Goal: Task Accomplishment & Management: Manage account settings

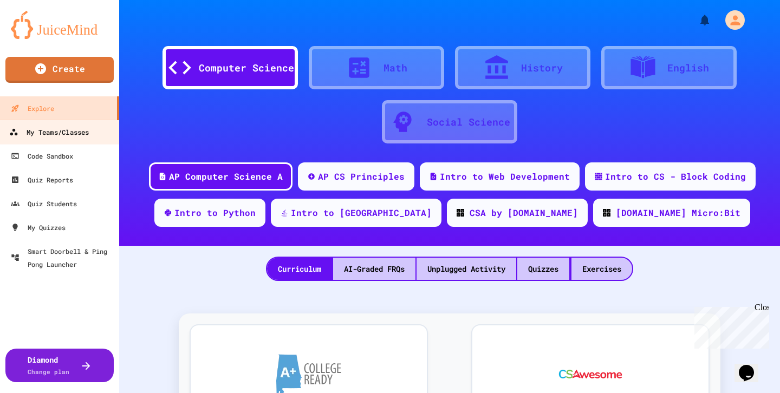
click at [53, 135] on div "My Teams/Classes" at bounding box center [49, 133] width 80 height 14
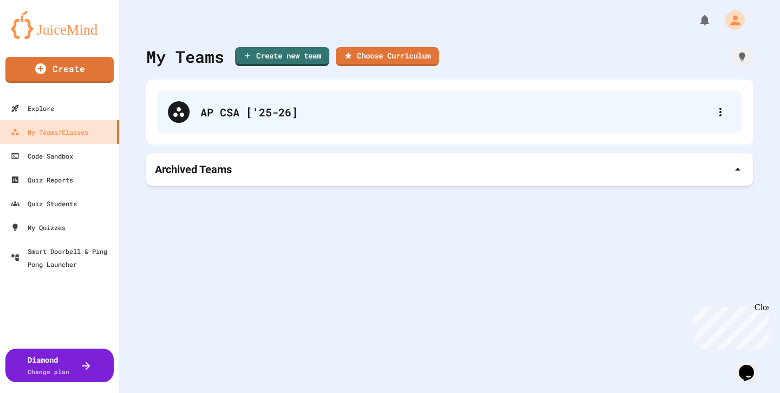
click at [251, 112] on div "AP CSA ['25-26]" at bounding box center [454, 112] width 509 height 16
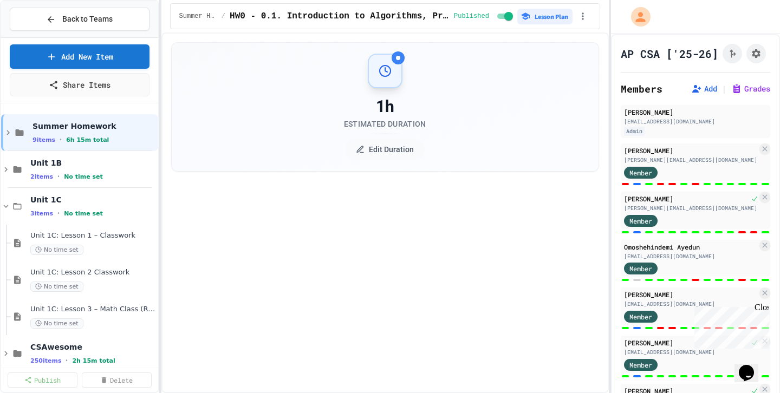
select select "***"
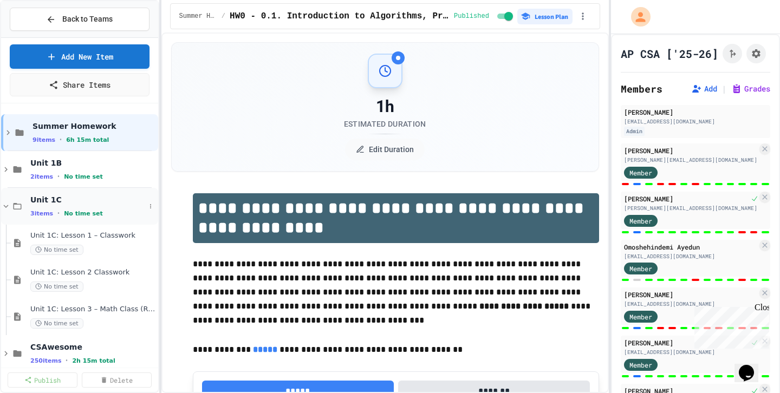
click at [3, 203] on icon at bounding box center [6, 206] width 10 height 10
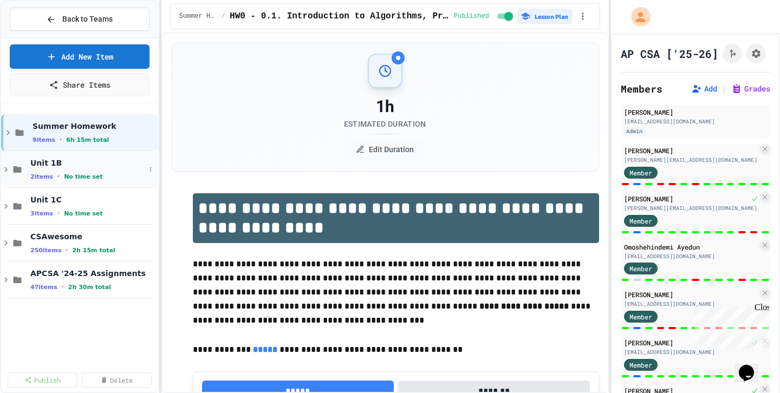
click at [3, 168] on icon at bounding box center [6, 170] width 10 height 10
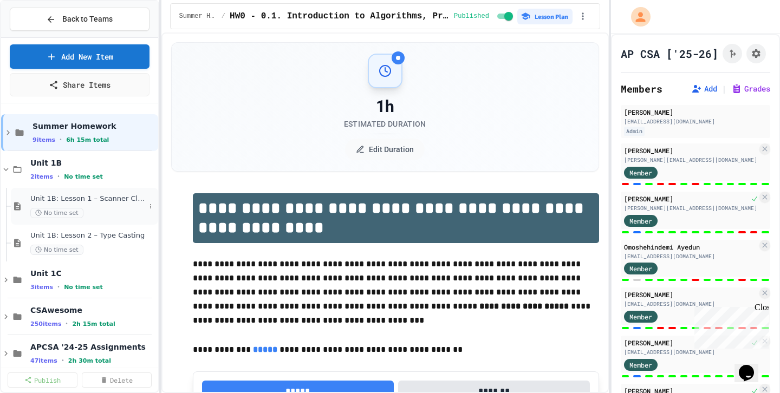
click at [132, 204] on div "Unit 1B: Lesson 1 – Scanner Class (Classwork & Homework) No time set" at bounding box center [87, 206] width 115 height 24
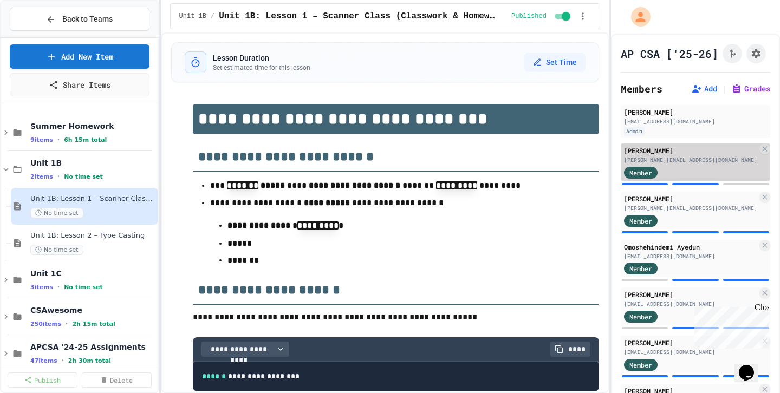
click at [679, 153] on div "[PERSON_NAME]" at bounding box center [690, 151] width 133 height 10
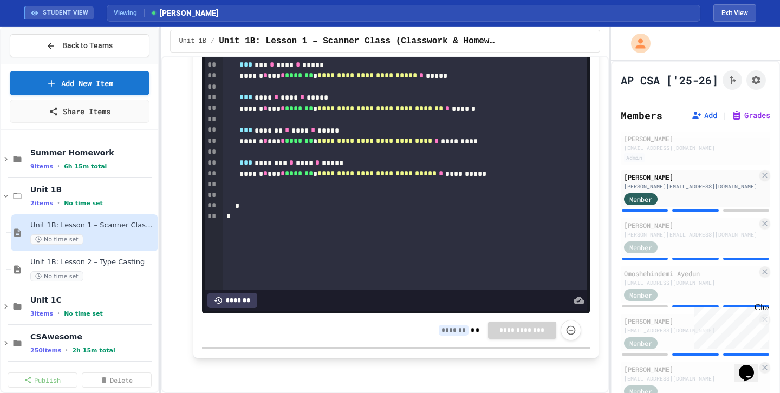
scroll to position [2989, 0]
click at [744, 117] on button "Grades" at bounding box center [750, 115] width 39 height 11
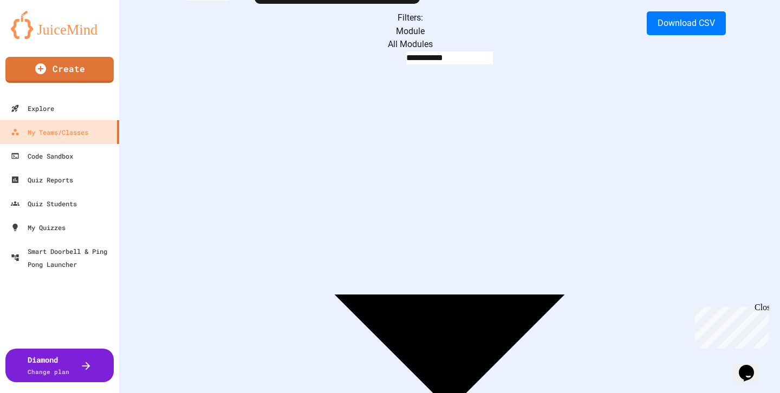
scroll to position [0, 823]
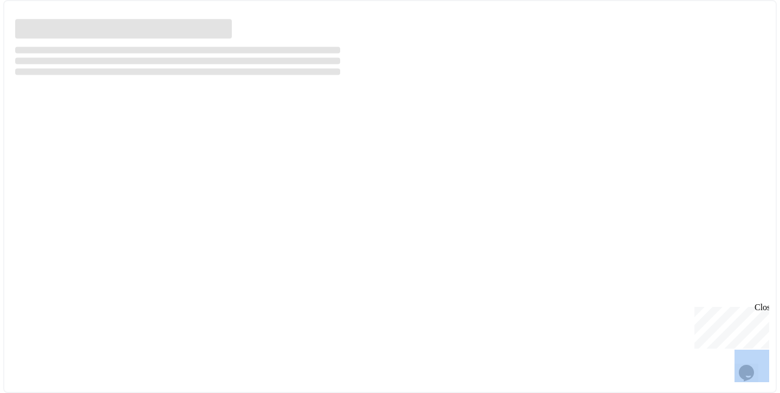
click at [505, 273] on div at bounding box center [389, 196] width 773 height 393
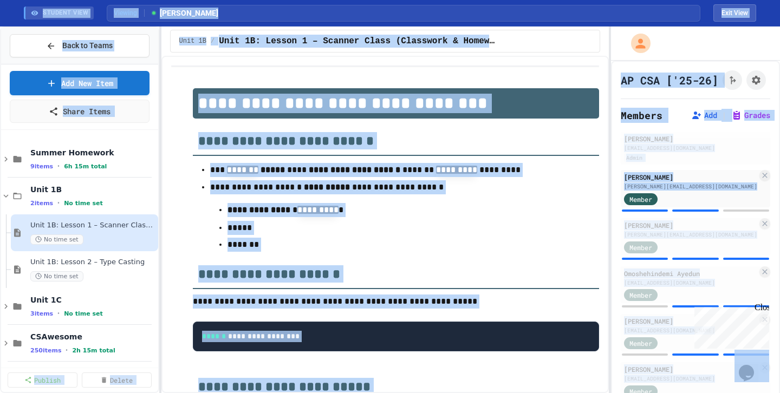
click at [469, 154] on h2 "**********" at bounding box center [396, 137] width 406 height 37
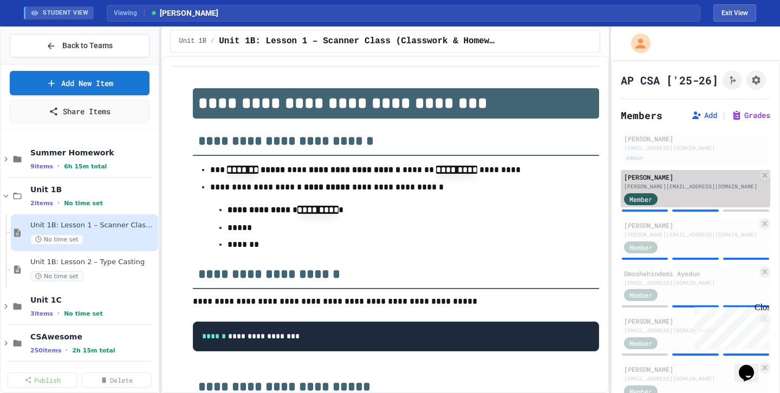
click at [697, 183] on div "[PERSON_NAME][EMAIL_ADDRESS][DOMAIN_NAME]" at bounding box center [690, 187] width 133 height 8
click at [642, 202] on span "Member" at bounding box center [640, 199] width 23 height 10
click at [710, 178] on div "[PERSON_NAME]" at bounding box center [690, 177] width 133 height 10
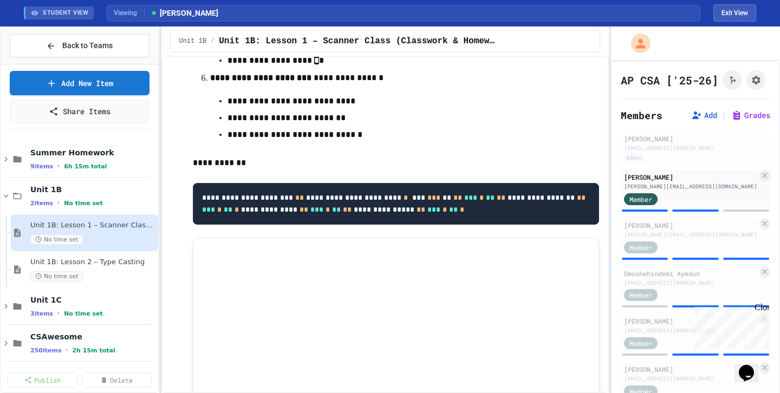
scroll to position [2989, 0]
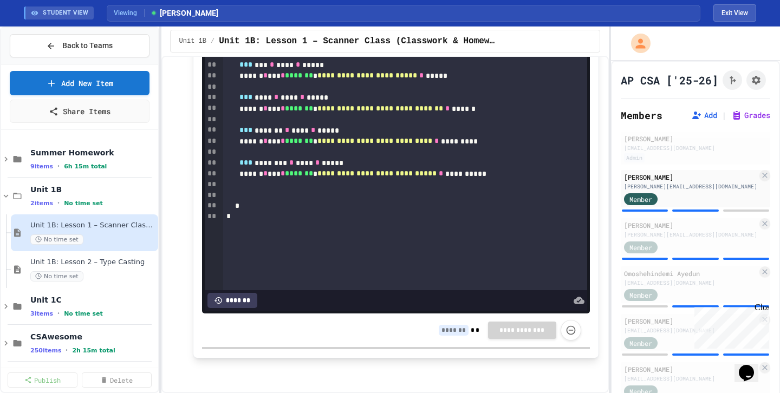
click at [447, 330] on input at bounding box center [454, 330] width 30 height 11
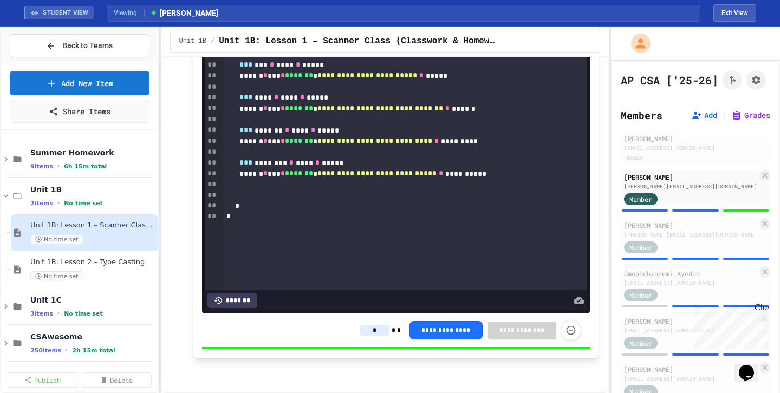
type input "*"
click at [506, 342] on div "**********" at bounding box center [396, 331] width 388 height 34
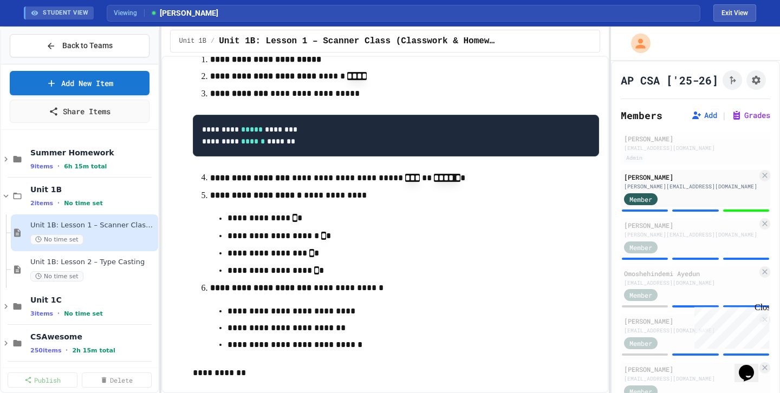
scroll to position [2218, 0]
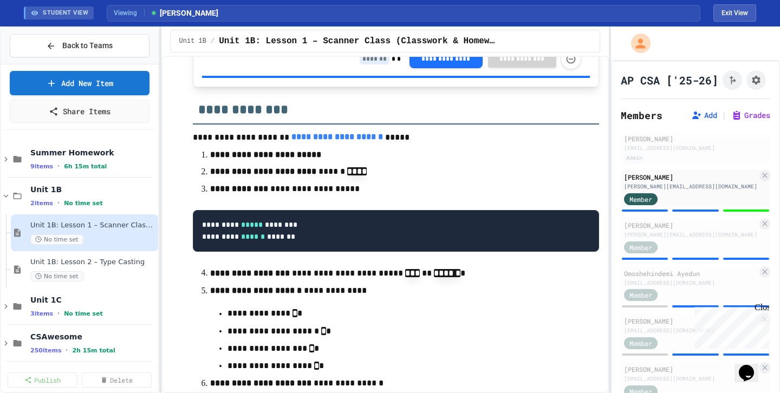
click at [375, 64] on input at bounding box center [375, 59] width 30 height 11
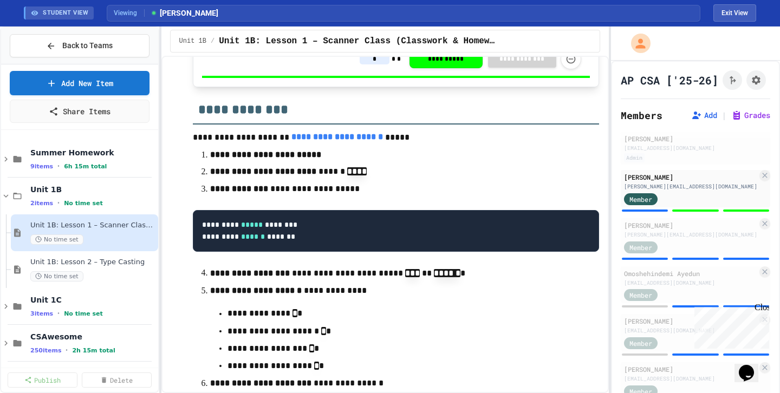
type input "*"
click at [376, 146] on p "**********" at bounding box center [396, 138] width 406 height 16
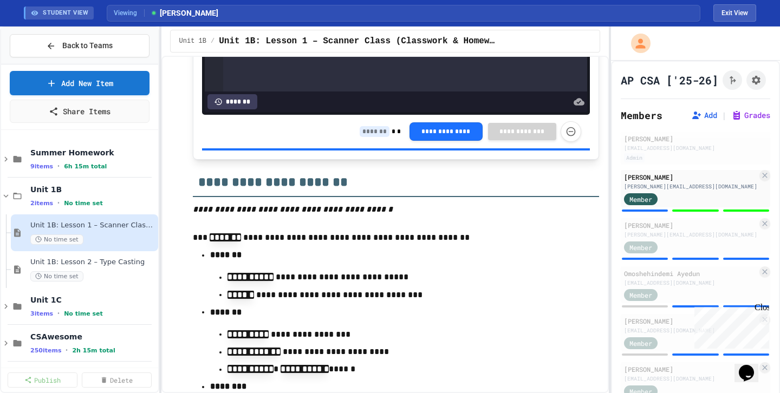
scroll to position [896, 0]
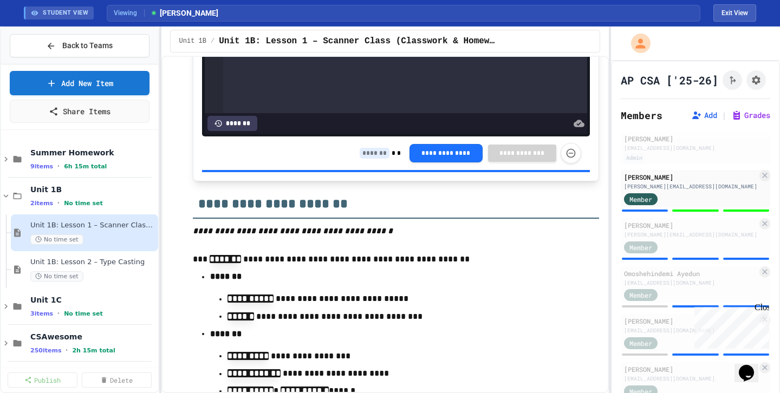
click at [376, 156] on input at bounding box center [375, 153] width 30 height 11
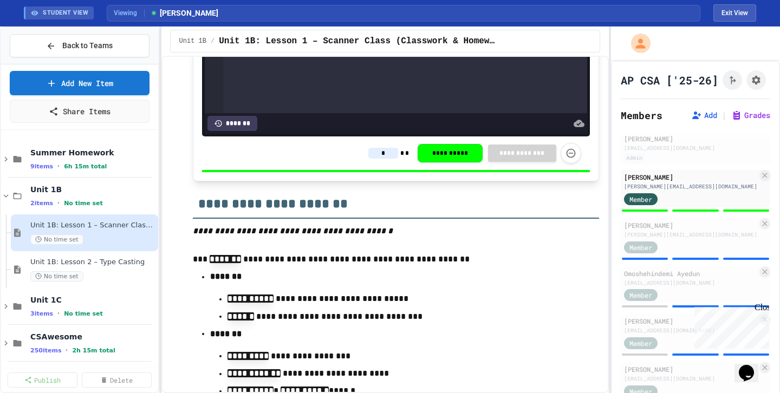
type input "*"
click at [414, 209] on h2 "**********" at bounding box center [396, 199] width 406 height 37
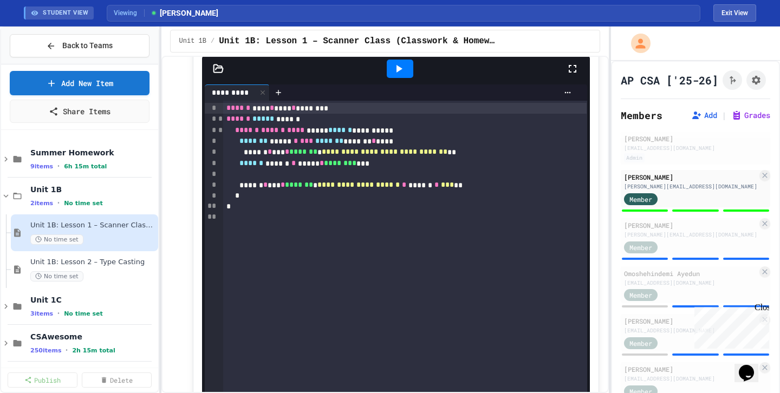
scroll to position [412, 0]
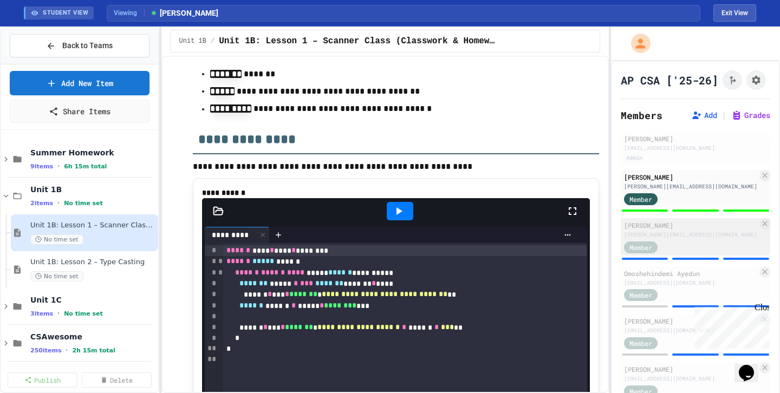
click at [658, 226] on div "[PERSON_NAME]" at bounding box center [690, 225] width 133 height 10
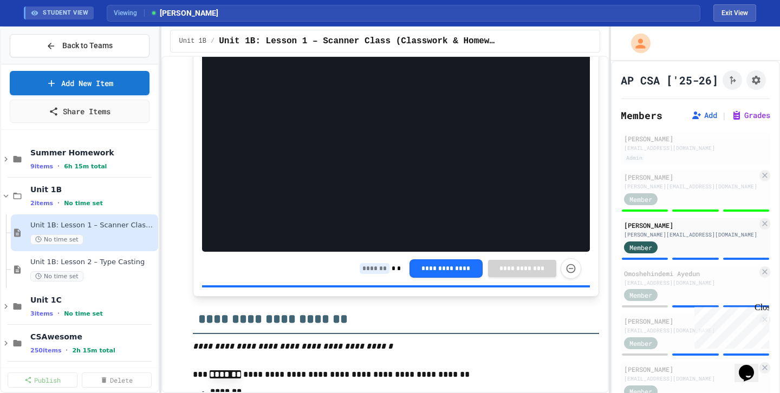
scroll to position [823, 0]
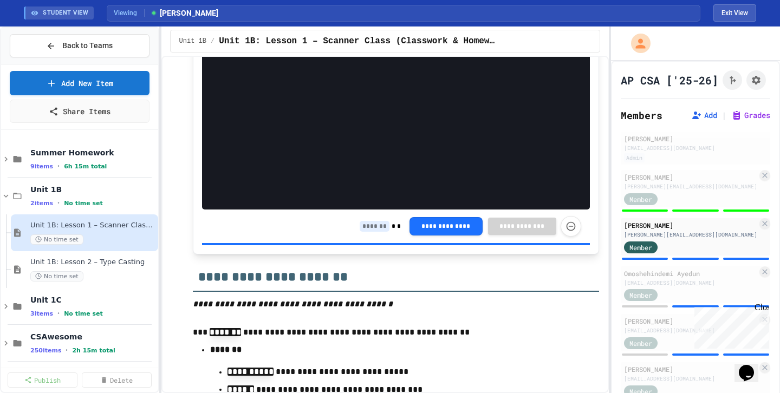
click at [376, 228] on input at bounding box center [375, 226] width 30 height 11
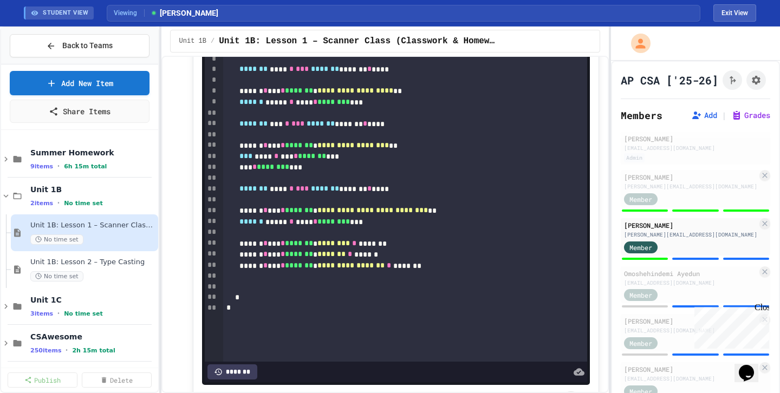
scroll to position [2122, 0]
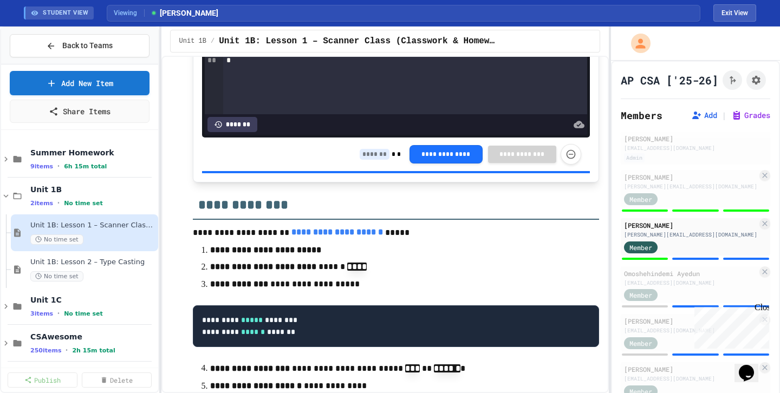
type input "*"
click at [385, 160] on input at bounding box center [375, 154] width 30 height 11
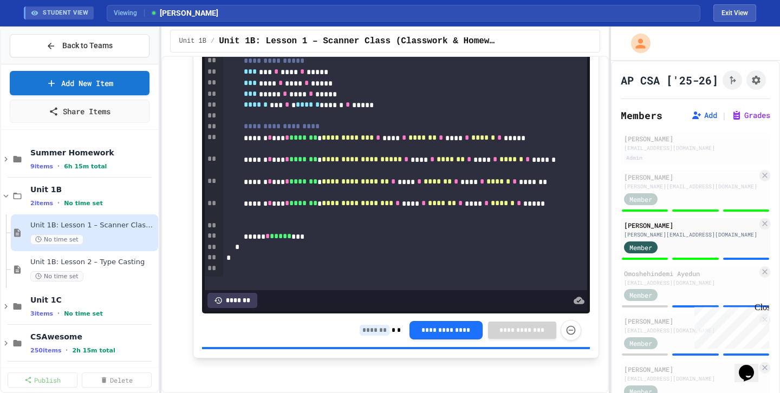
scroll to position [2989, 0]
type input "*"
click at [364, 329] on input at bounding box center [375, 330] width 30 height 11
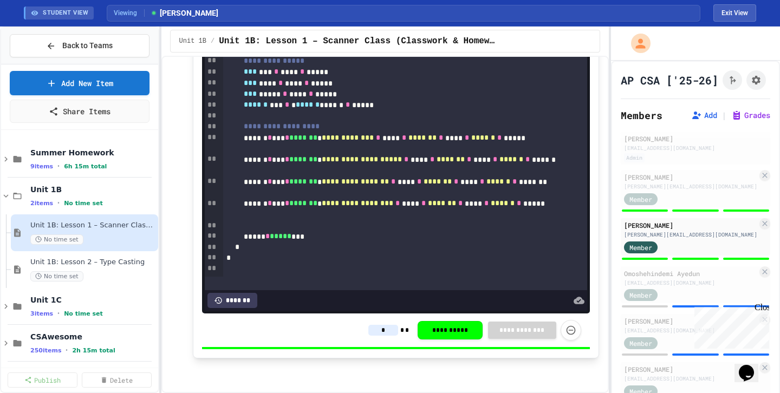
type input "*"
click at [654, 276] on div "Omoshehindemi Ayedun" at bounding box center [690, 274] width 133 height 10
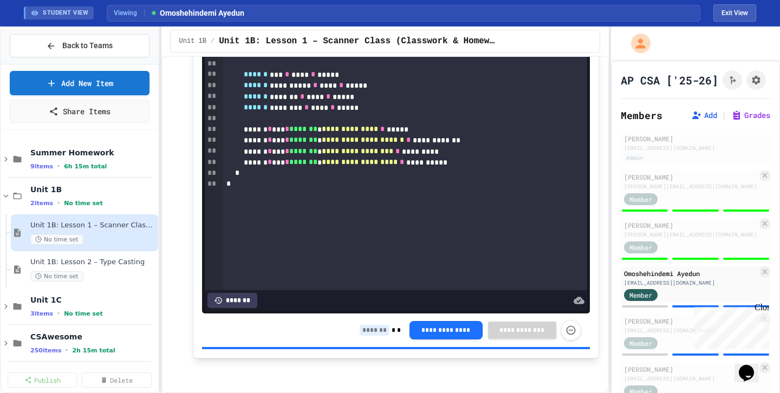
scroll to position [2989, 0]
click at [379, 333] on input at bounding box center [375, 330] width 30 height 11
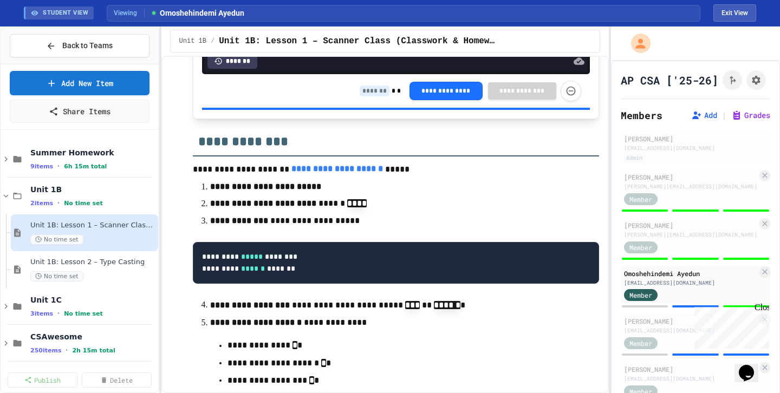
scroll to position [2097, 0]
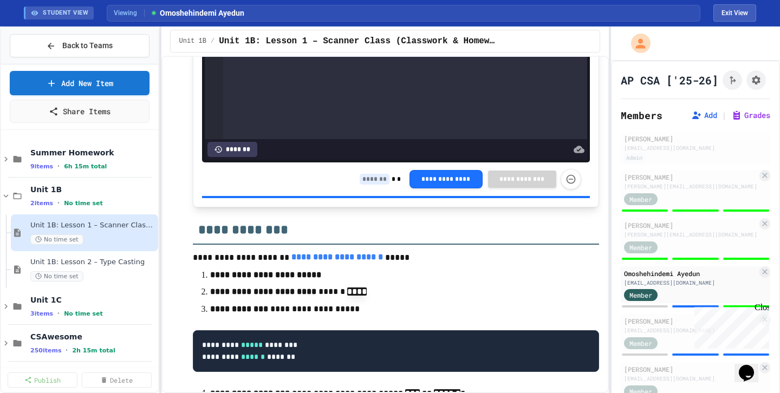
type input "*"
click at [376, 185] on input at bounding box center [375, 179] width 30 height 11
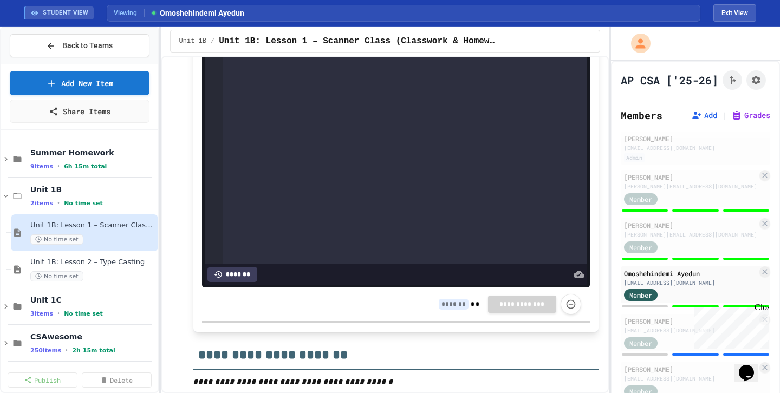
scroll to position [745, 0]
type input "*"
click at [448, 307] on input at bounding box center [454, 304] width 30 height 11
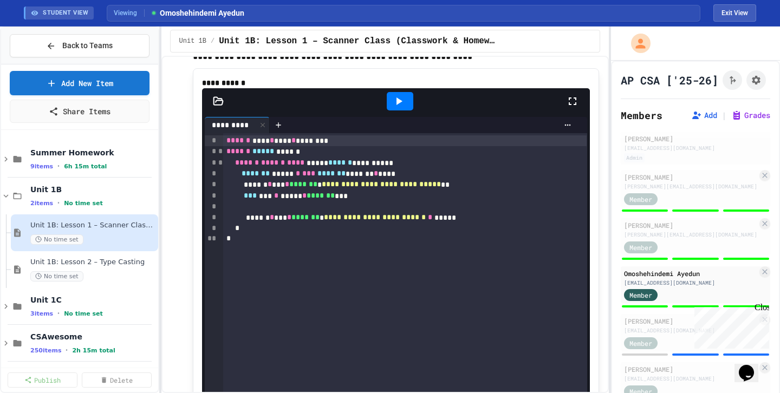
scroll to position [517, 0]
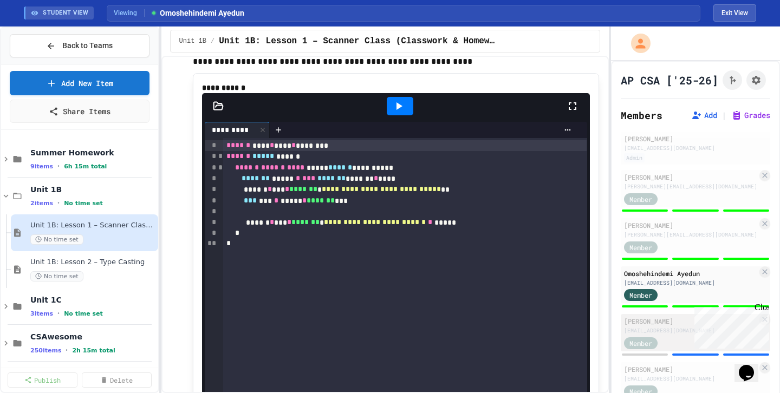
type input "*"
click at [659, 326] on div "[PERSON_NAME] [PERSON_NAME][EMAIL_ADDRESS][DOMAIN_NAME]" at bounding box center [690, 325] width 133 height 18
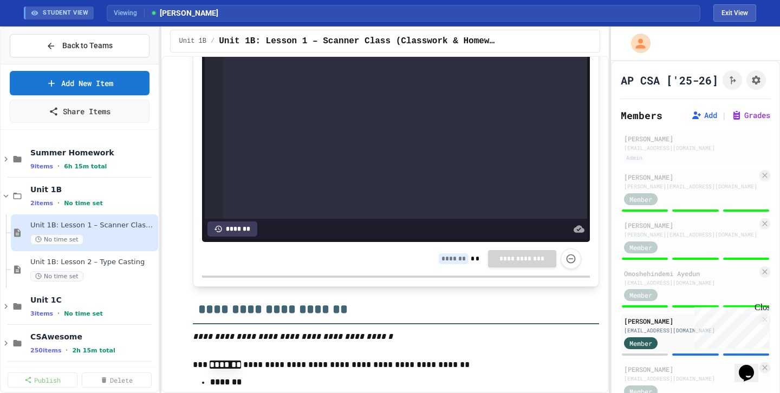
click at [454, 262] on input at bounding box center [454, 258] width 30 height 11
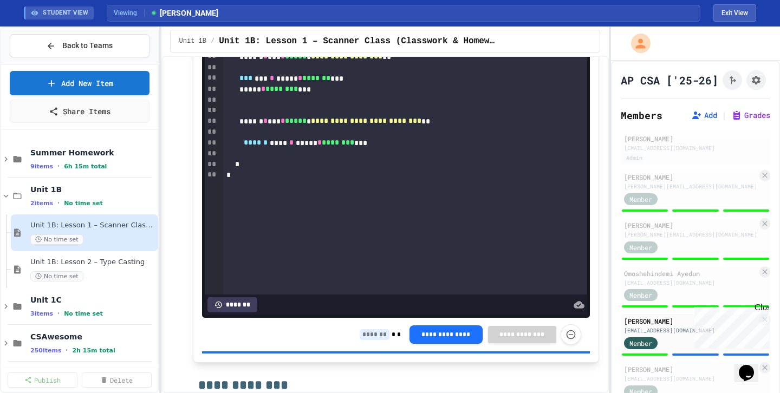
scroll to position [2064, 0]
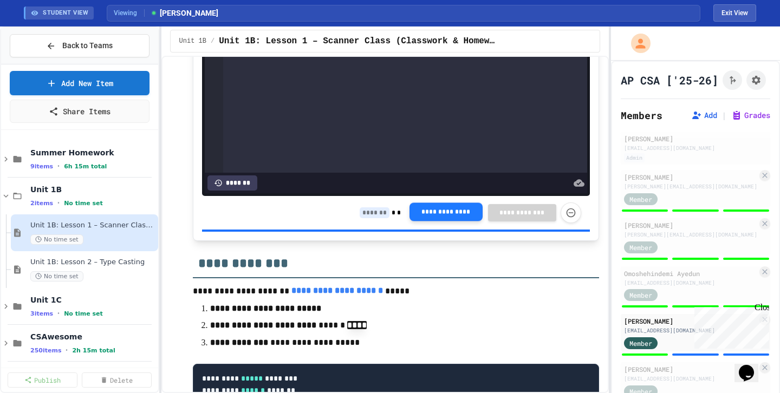
type input "*"
click at [381, 218] on input at bounding box center [375, 212] width 30 height 11
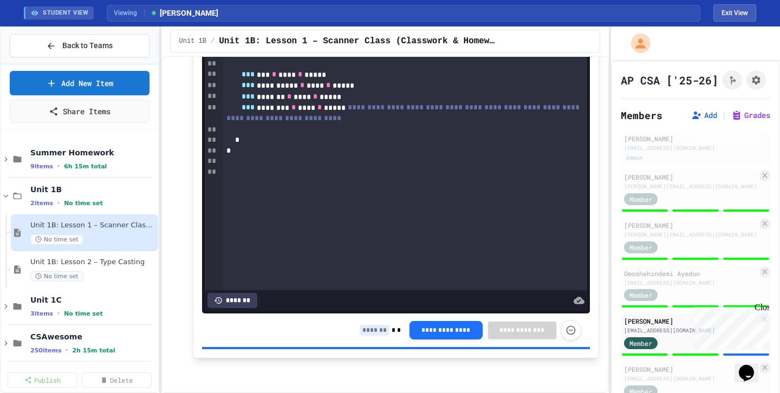
scroll to position [2989, 0]
type input "*"
click at [386, 329] on input at bounding box center [375, 330] width 30 height 11
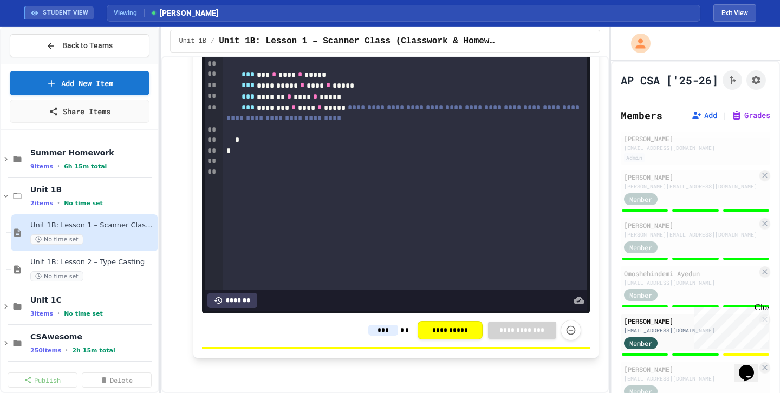
type input "***"
click at [416, 359] on p at bounding box center [396, 366] width 406 height 14
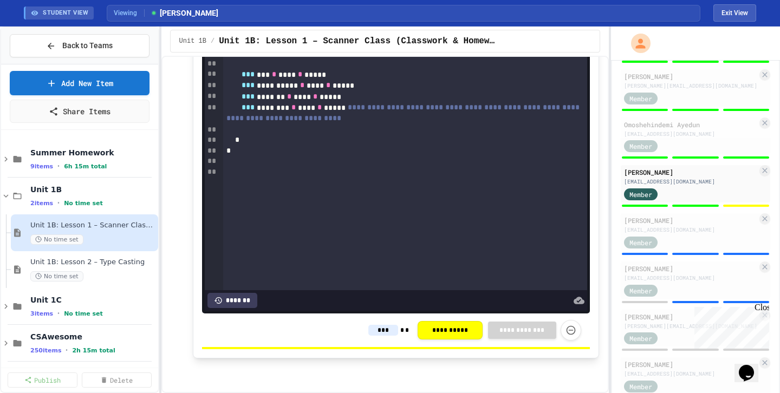
scroll to position [160, 0]
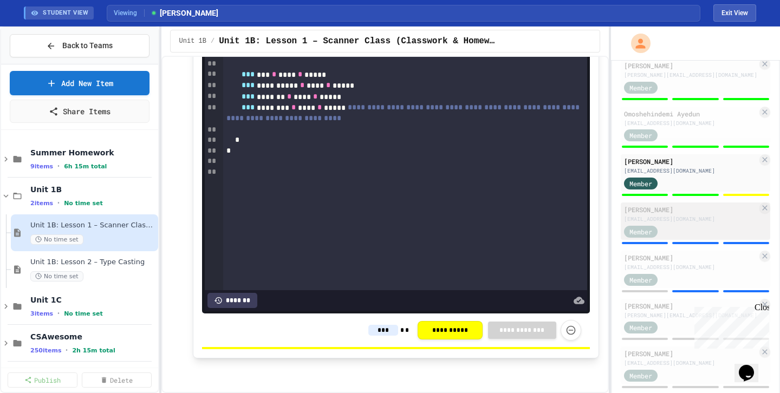
click at [687, 220] on div "[EMAIL_ADDRESS][DOMAIN_NAME]" at bounding box center [690, 219] width 133 height 8
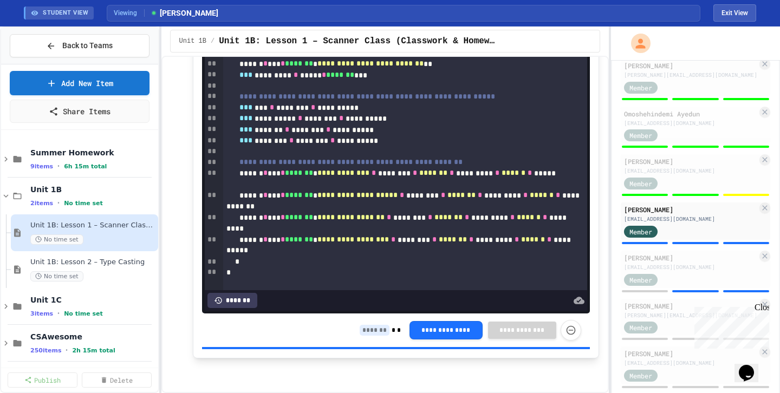
click at [368, 329] on input at bounding box center [375, 330] width 30 height 11
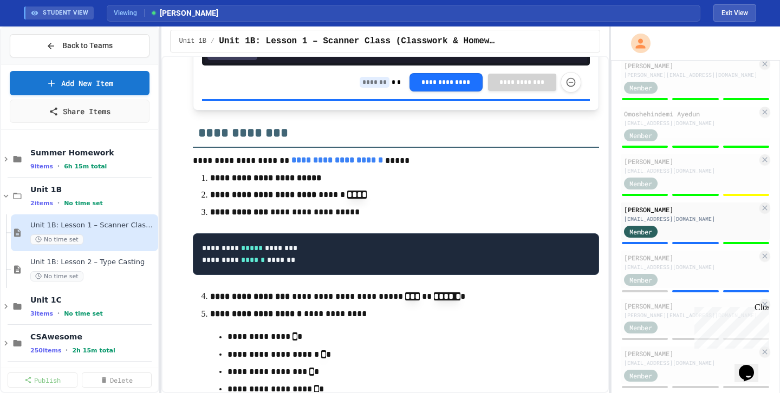
scroll to position [2145, 0]
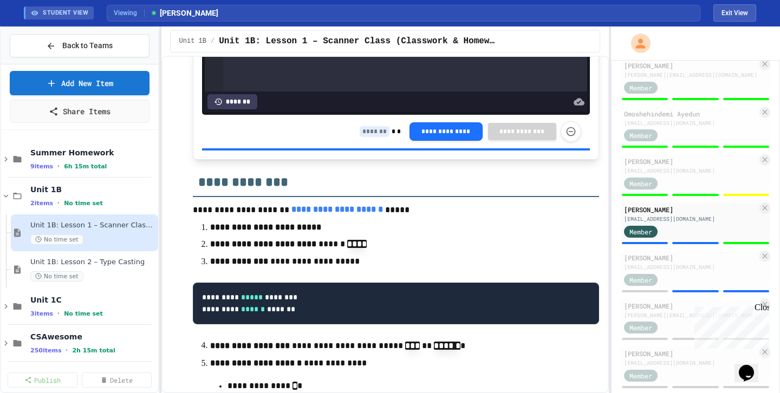
type input "*"
click at [373, 137] on input at bounding box center [375, 131] width 30 height 11
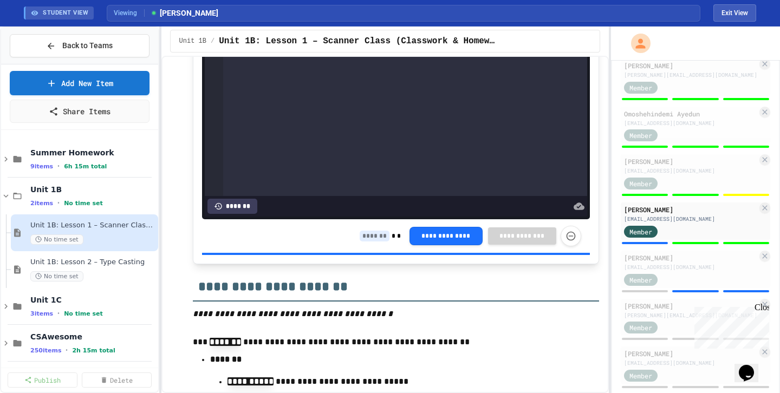
scroll to position [766, 0]
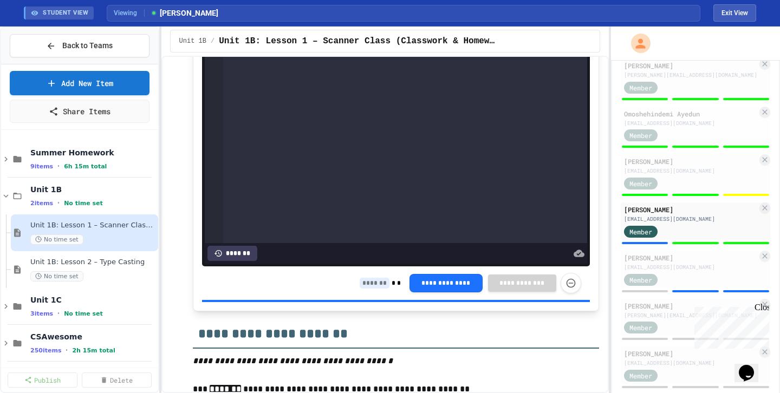
type input "*"
click at [369, 284] on input at bounding box center [375, 283] width 30 height 11
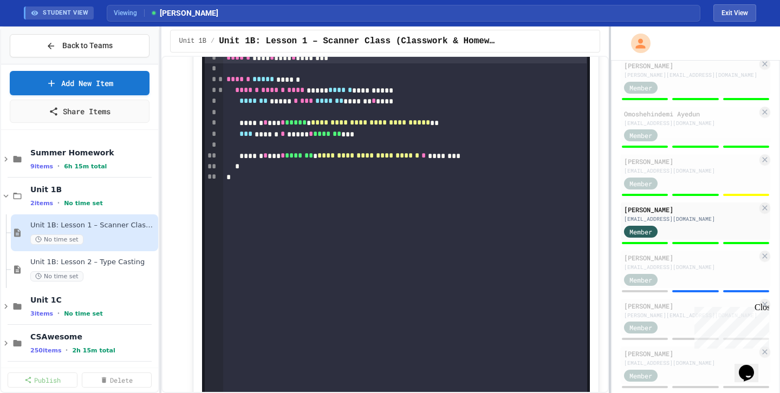
scroll to position [602, 0]
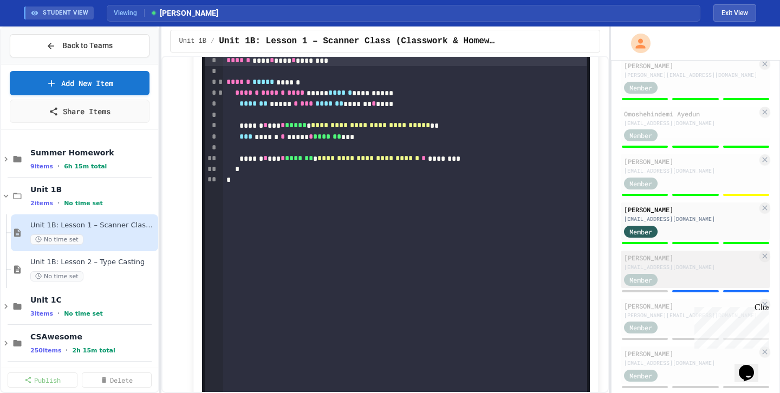
type input "*"
click at [697, 262] on div "[PERSON_NAME]" at bounding box center [690, 258] width 133 height 10
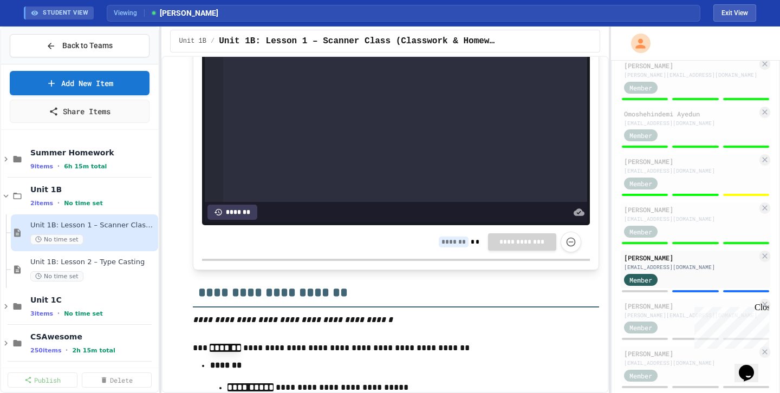
scroll to position [747, 0]
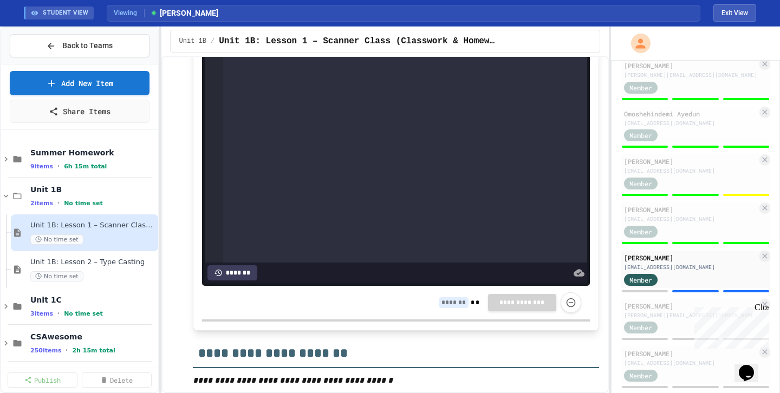
click at [459, 305] on input at bounding box center [454, 302] width 30 height 11
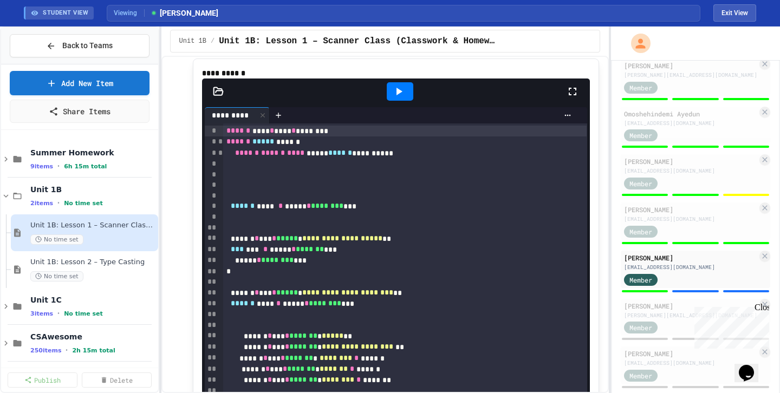
scroll to position [1994, 0]
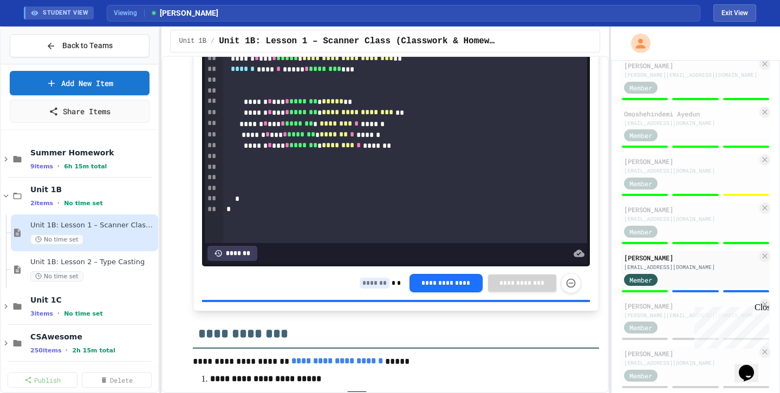
type input "*"
click at [375, 289] on input at bounding box center [375, 283] width 30 height 11
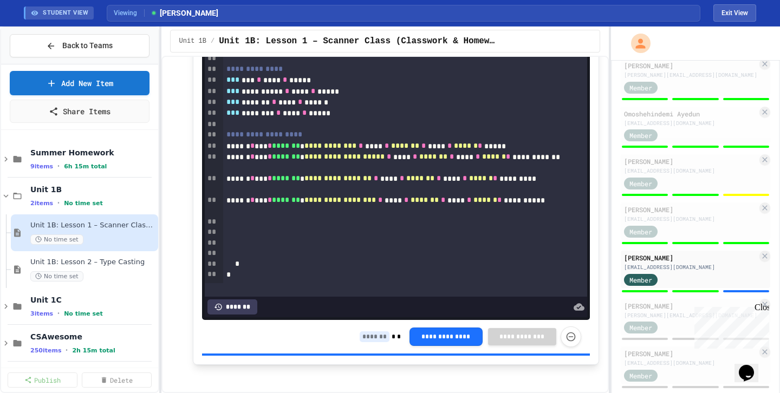
scroll to position [2989, 0]
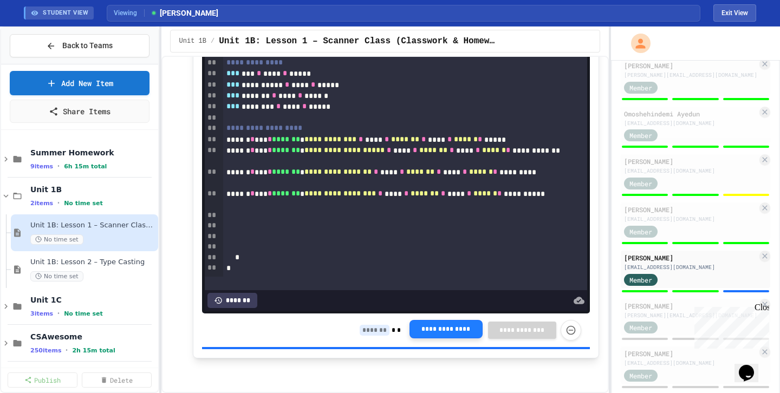
type input "*"
click at [378, 330] on input at bounding box center [375, 330] width 30 height 11
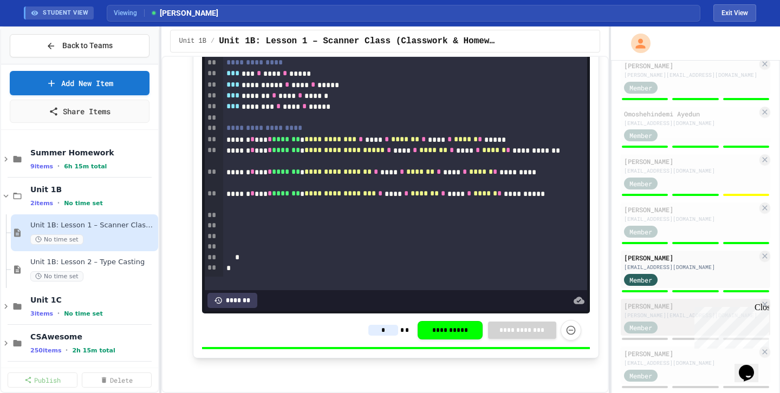
type input "*"
click at [664, 315] on div "[PERSON_NAME][EMAIL_ADDRESS][DOMAIN_NAME]" at bounding box center [690, 315] width 133 height 8
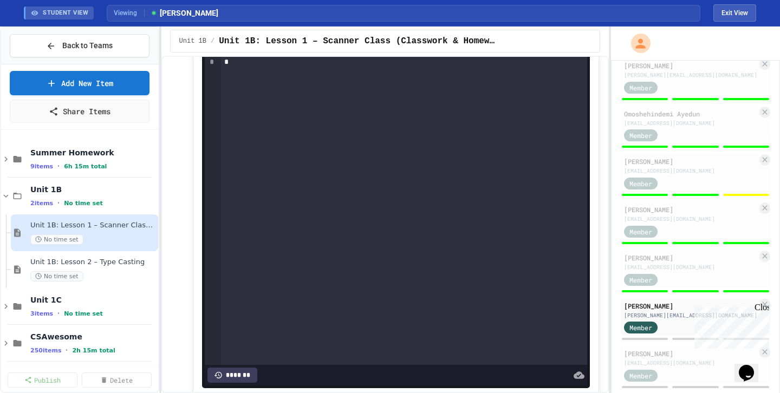
scroll to position [2989, 0]
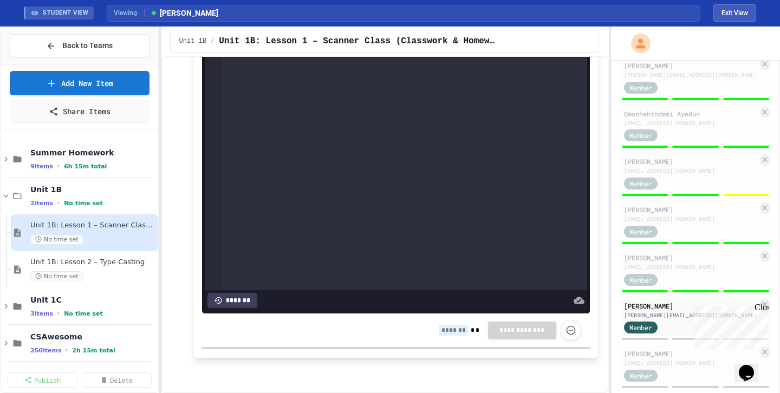
click at [441, 329] on input at bounding box center [454, 330] width 30 height 11
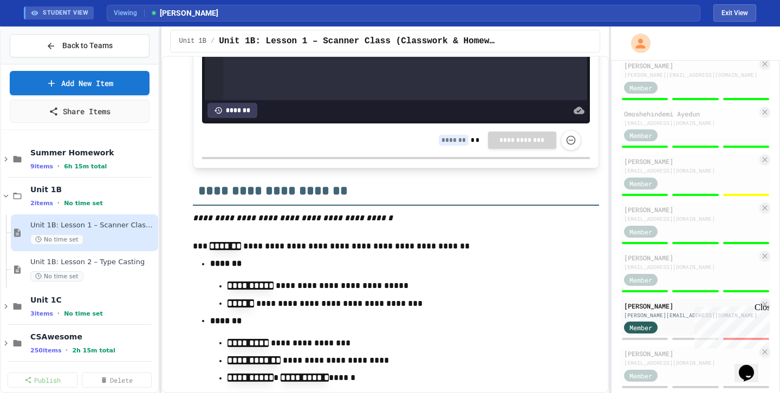
scroll to position [881, 0]
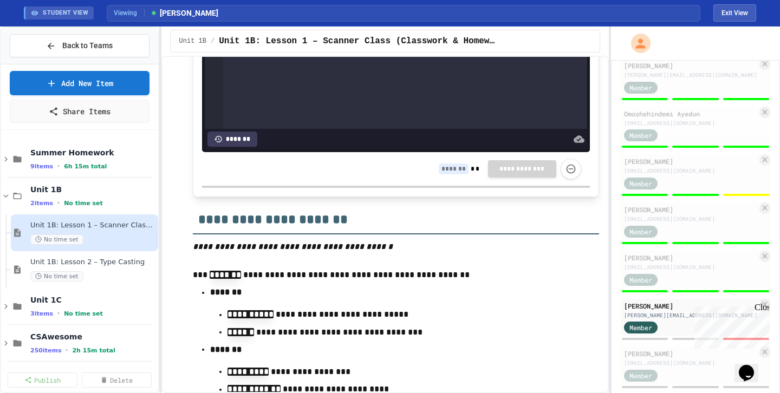
type input "*"
click at [456, 174] on input at bounding box center [454, 169] width 30 height 11
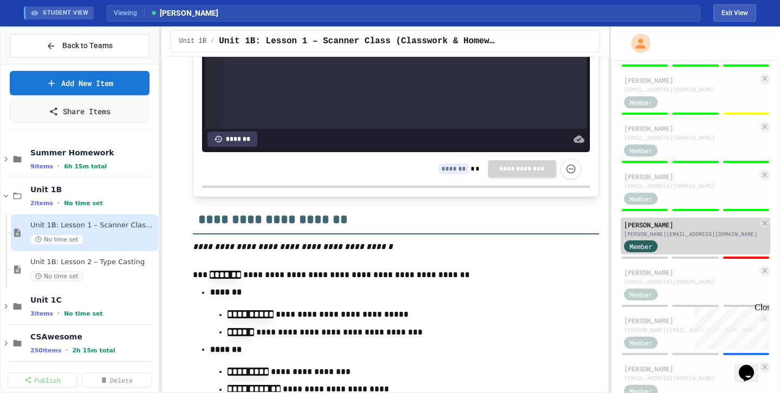
scroll to position [253, 0]
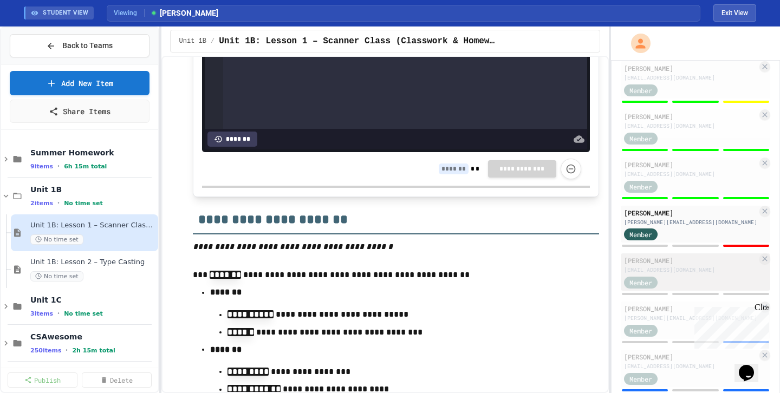
click at [664, 263] on div "[PERSON_NAME]" at bounding box center [690, 261] width 133 height 10
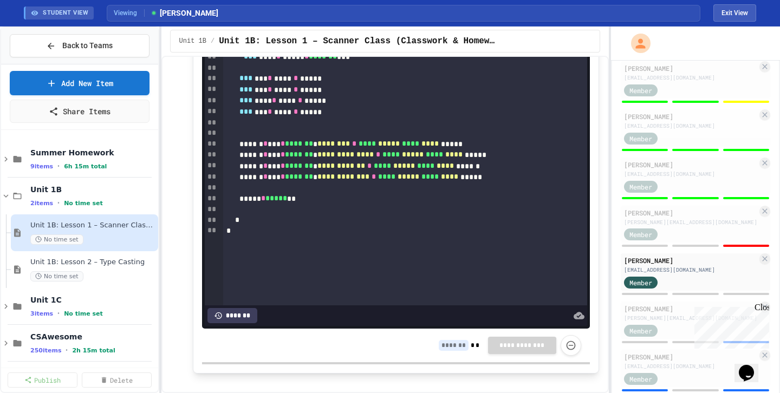
scroll to position [2987, 0]
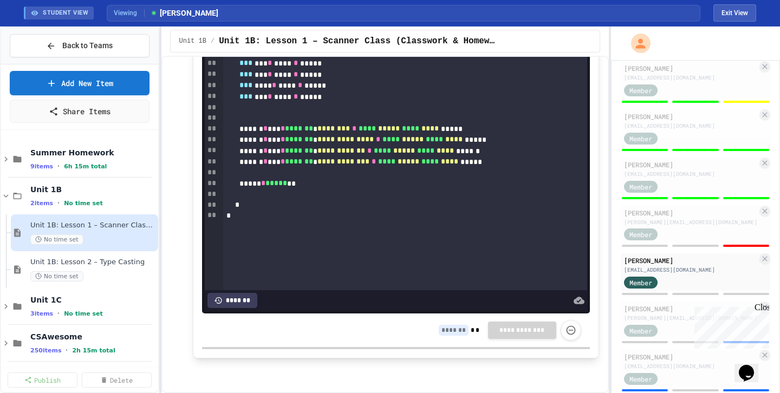
click at [453, 331] on input at bounding box center [454, 330] width 30 height 11
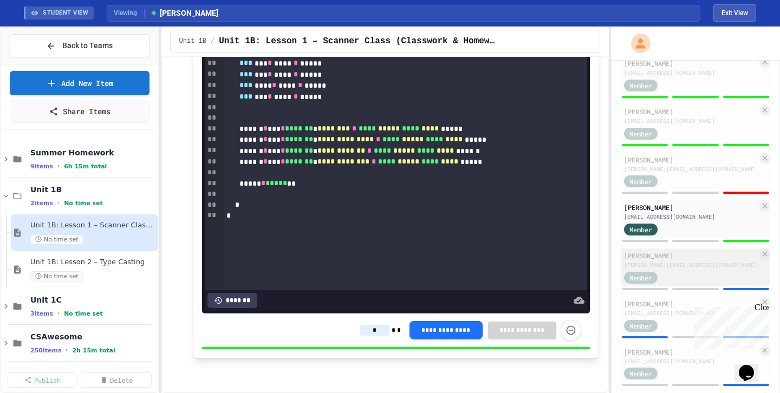
scroll to position [312, 0]
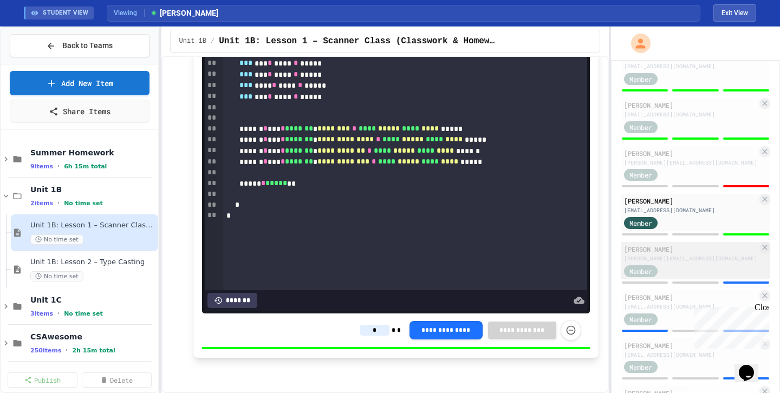
type input "*"
click at [681, 270] on div "Member" at bounding box center [690, 271] width 133 height 14
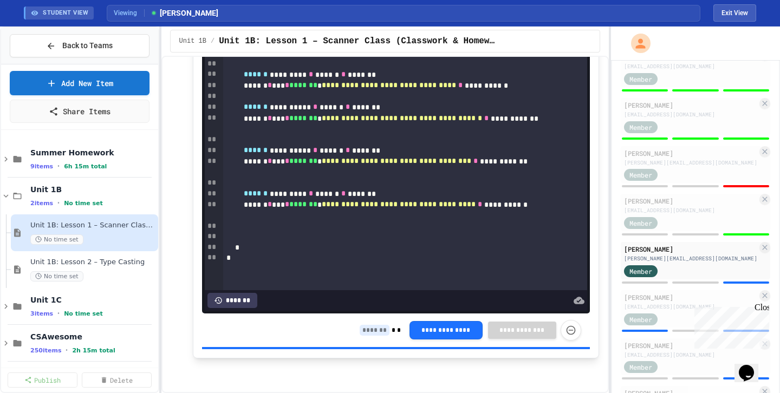
scroll to position [2989, 0]
click at [374, 330] on input at bounding box center [375, 330] width 30 height 11
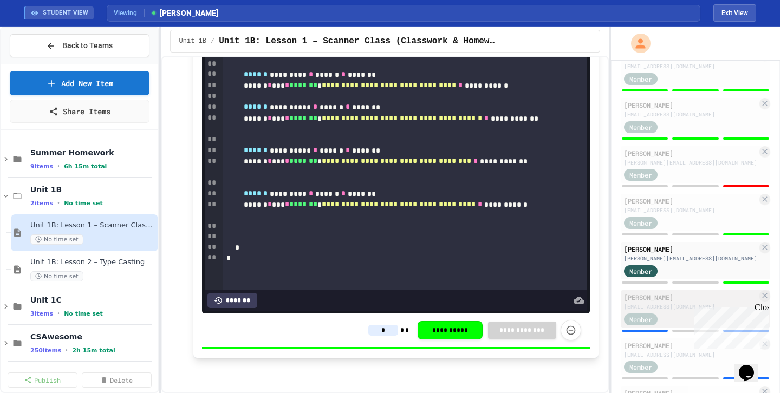
type input "*"
click at [657, 309] on div "[EMAIL_ADDRESS][DOMAIN_NAME]" at bounding box center [690, 307] width 133 height 8
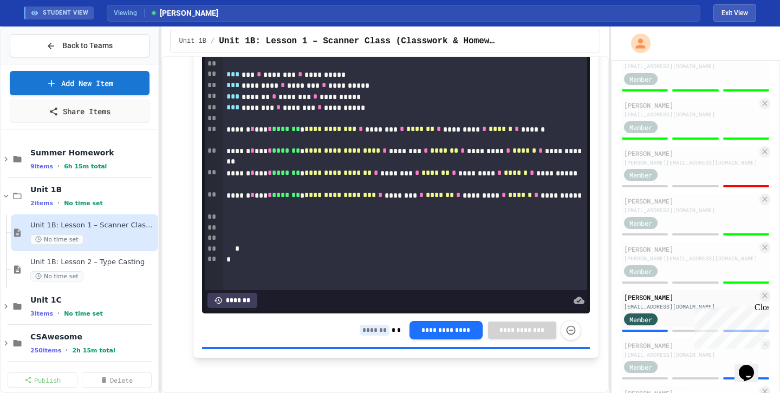
click at [370, 331] on input at bounding box center [375, 330] width 30 height 11
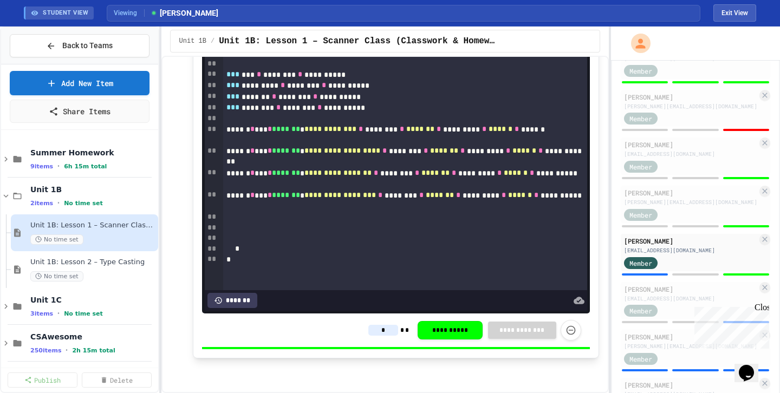
scroll to position [375, 0]
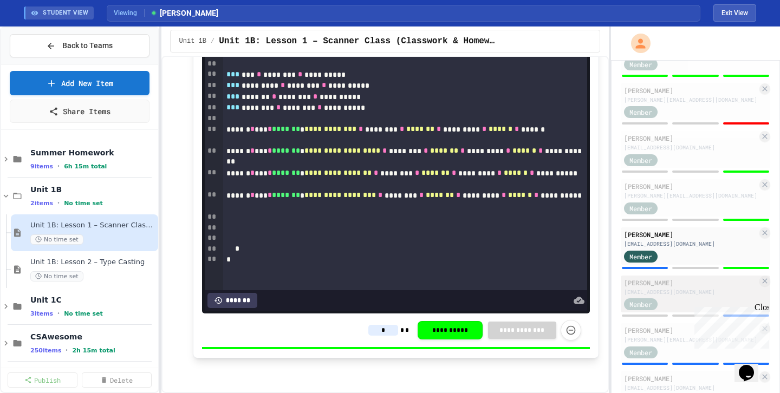
type input "*"
click at [689, 290] on div "[EMAIL_ADDRESS][DOMAIN_NAME]" at bounding box center [690, 292] width 133 height 8
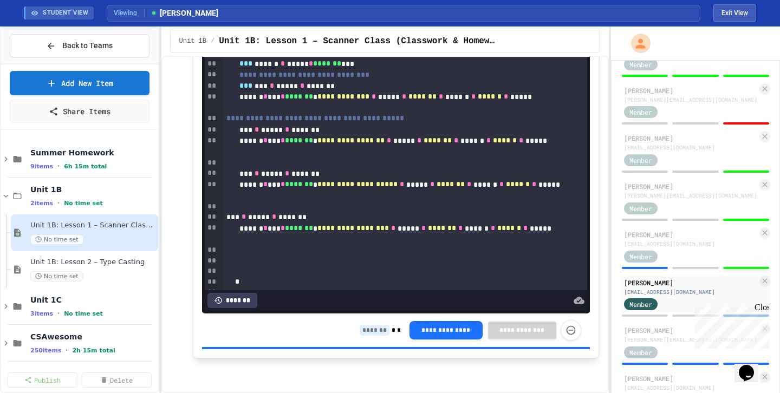
click at [376, 329] on input at bounding box center [375, 330] width 30 height 11
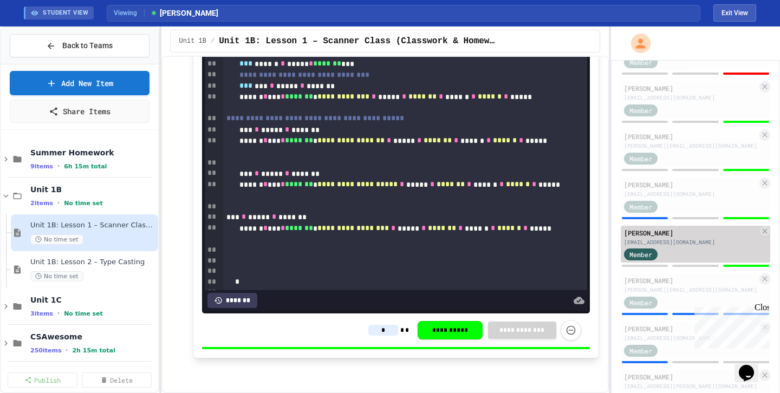
scroll to position [451, 0]
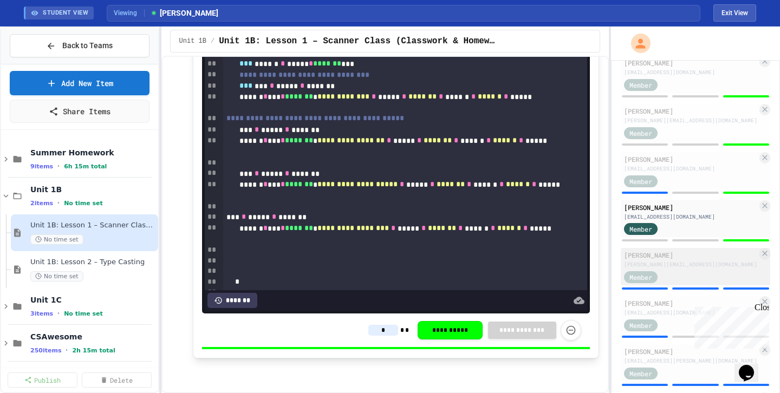
type input "*"
click at [685, 251] on div "[PERSON_NAME]" at bounding box center [690, 255] width 133 height 10
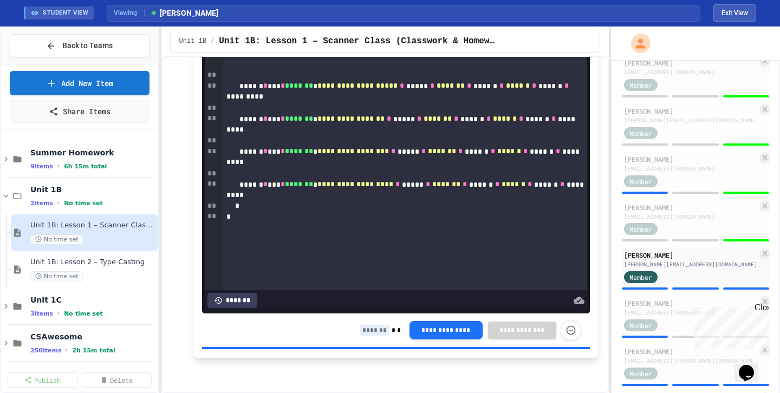
click at [370, 328] on input at bounding box center [375, 330] width 30 height 11
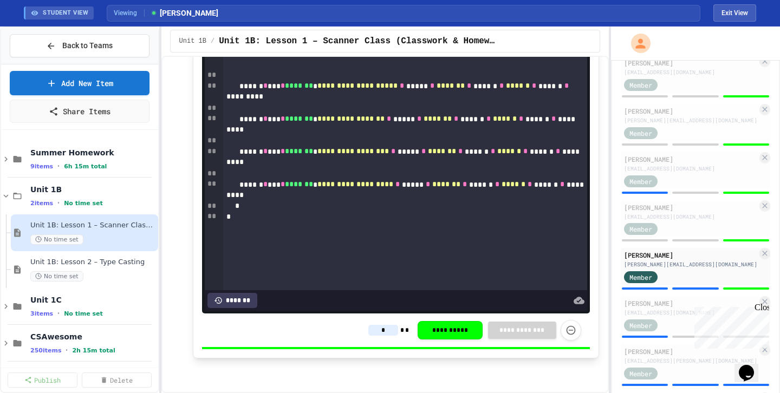
scroll to position [519, 0]
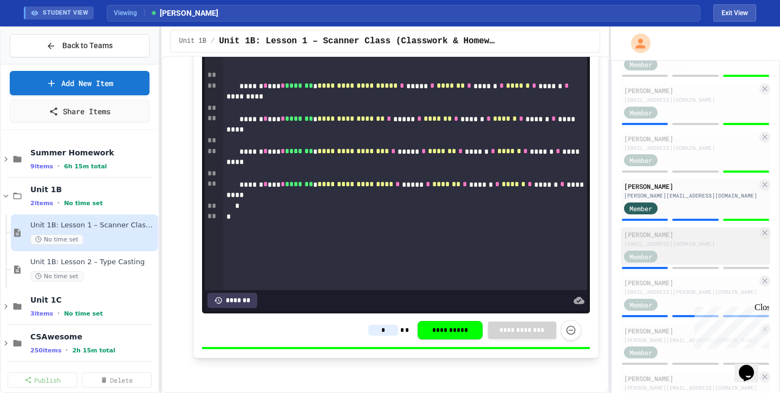
type input "*"
click at [687, 256] on div "Member" at bounding box center [690, 256] width 133 height 14
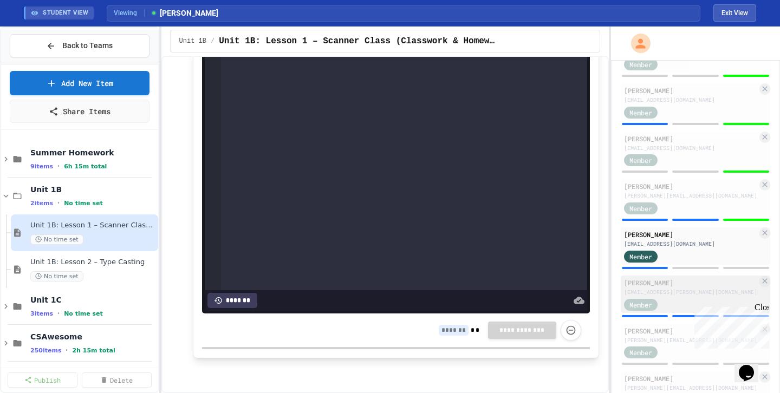
click at [718, 288] on div "[EMAIL_ADDRESS][PERSON_NAME][DOMAIN_NAME]" at bounding box center [690, 292] width 133 height 8
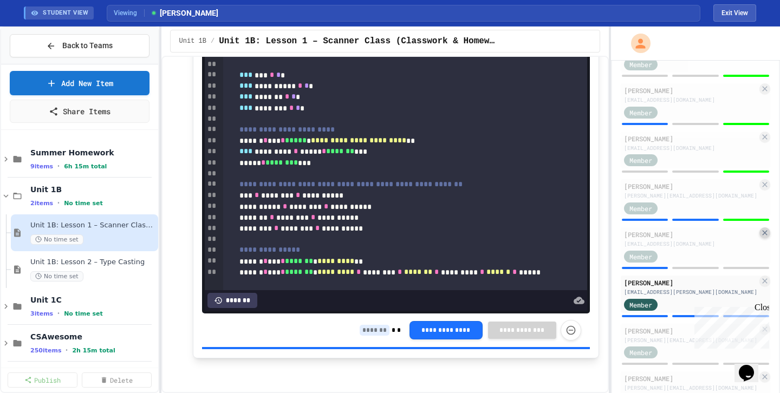
click at [768, 236] on icon at bounding box center [764, 233] width 9 height 9
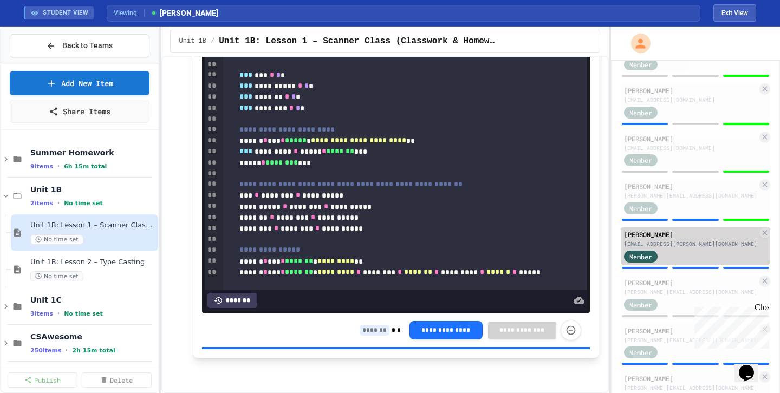
click at [687, 253] on div "Member" at bounding box center [690, 256] width 133 height 14
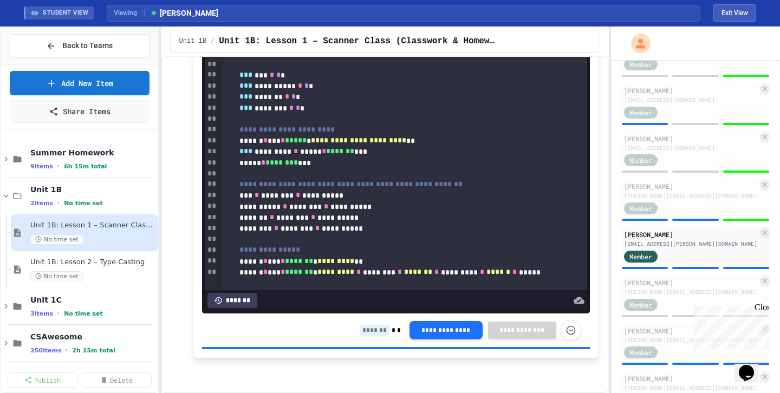
scroll to position [113, 0]
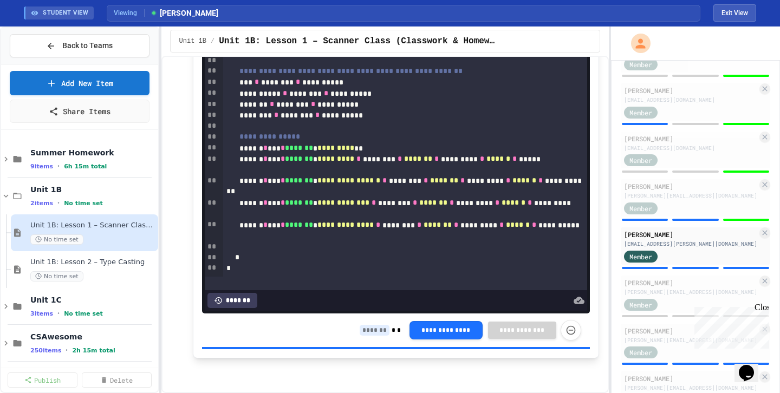
click at [379, 330] on input at bounding box center [375, 330] width 30 height 11
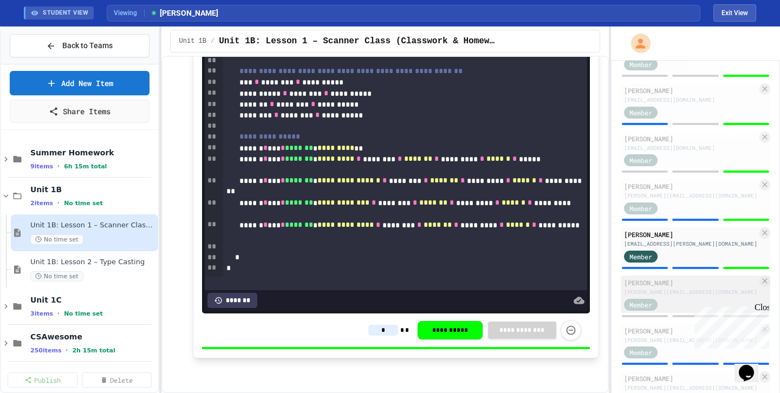
type input "*"
click at [694, 299] on div "Member" at bounding box center [690, 304] width 133 height 14
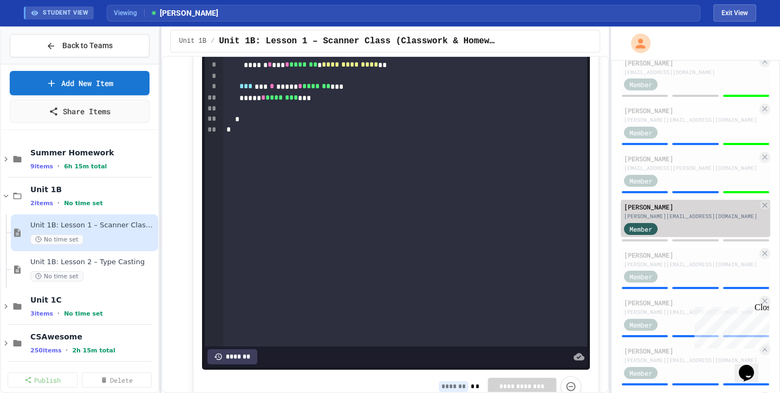
scroll to position [618, 0]
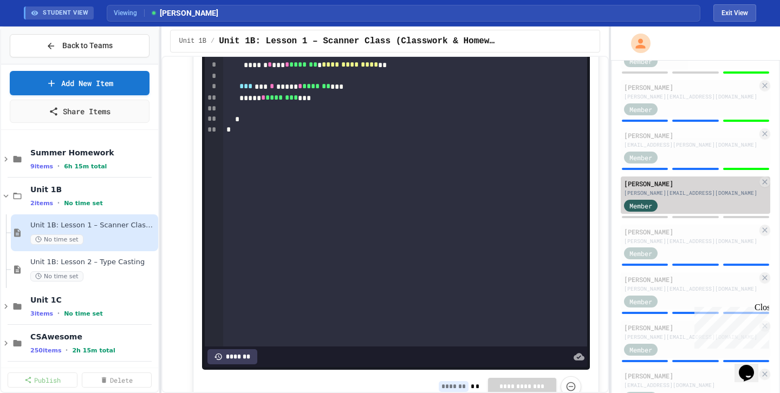
click at [718, 191] on div "[PERSON_NAME][EMAIL_ADDRESS][DOMAIN_NAME]" at bounding box center [690, 193] width 133 height 8
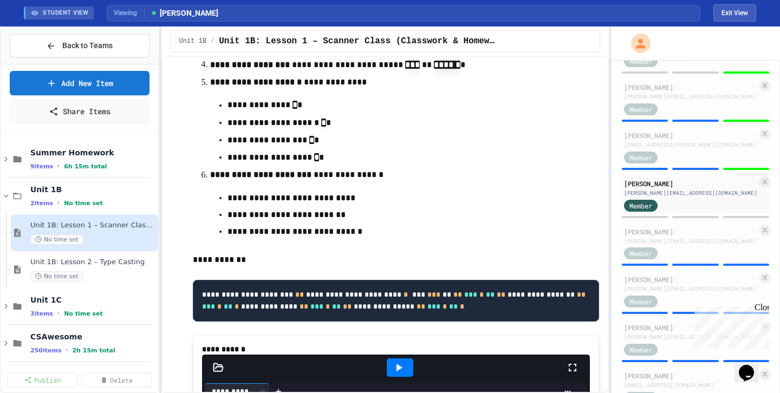
scroll to position [2976, 0]
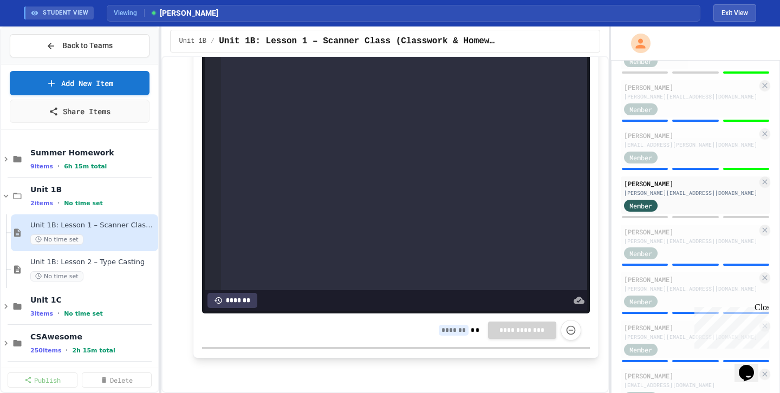
click at [440, 336] on input at bounding box center [454, 330] width 30 height 11
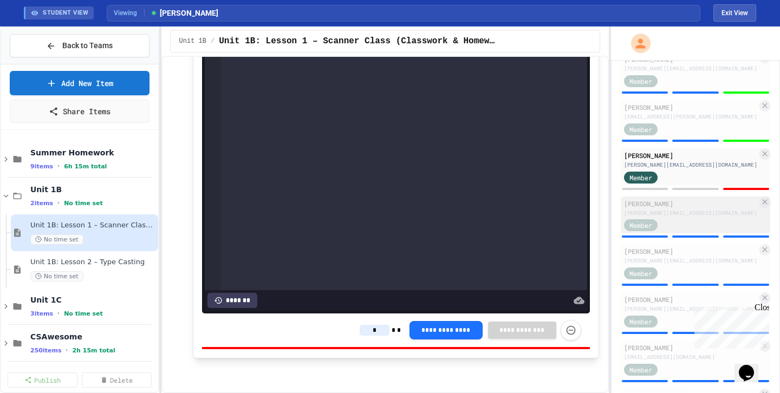
scroll to position [649, 0]
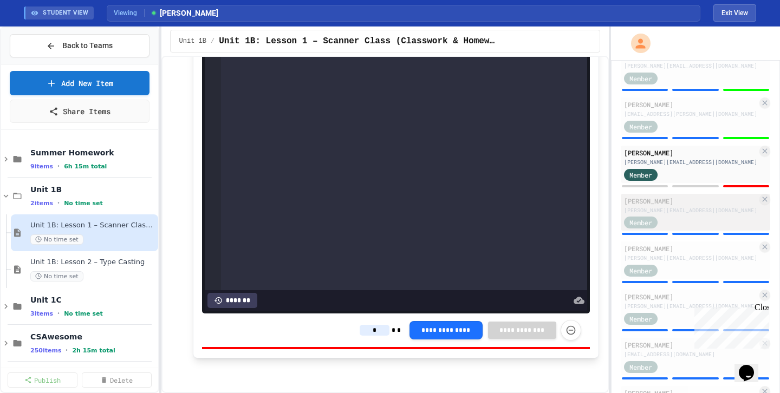
type input "*"
click at [686, 212] on div "[PERSON_NAME][EMAIL_ADDRESS][DOMAIN_NAME]" at bounding box center [690, 210] width 133 height 8
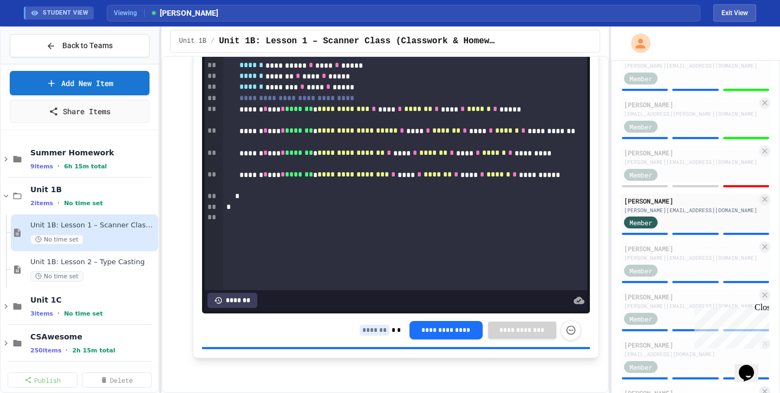
click at [381, 336] on input at bounding box center [375, 330] width 30 height 11
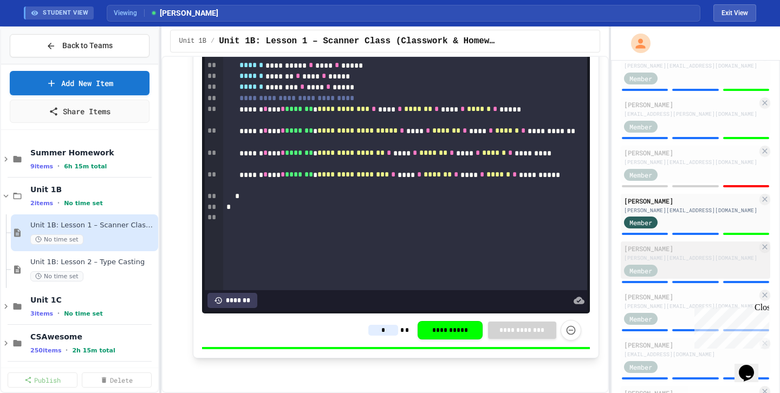
type input "*"
click at [710, 264] on div "Member" at bounding box center [690, 270] width 133 height 14
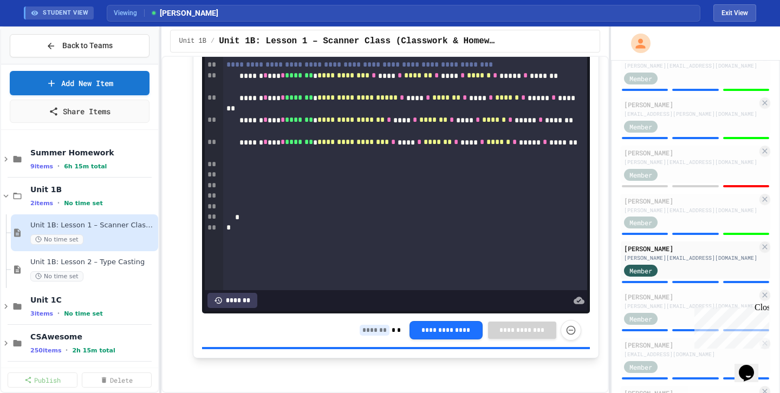
click at [368, 336] on input at bounding box center [375, 330] width 30 height 11
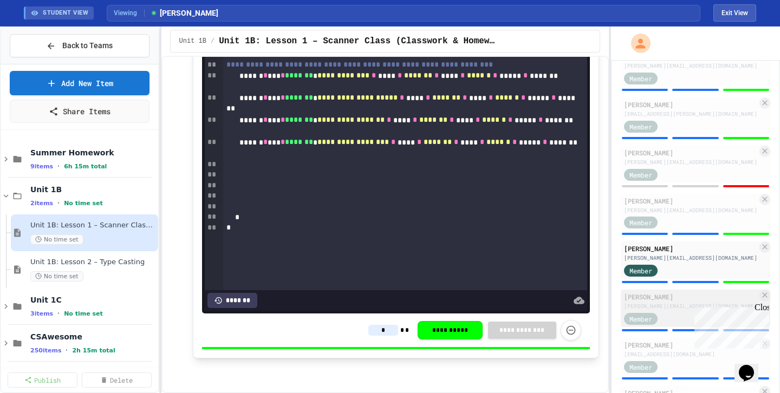
type input "*"
click at [658, 301] on div "[PERSON_NAME]" at bounding box center [690, 297] width 133 height 10
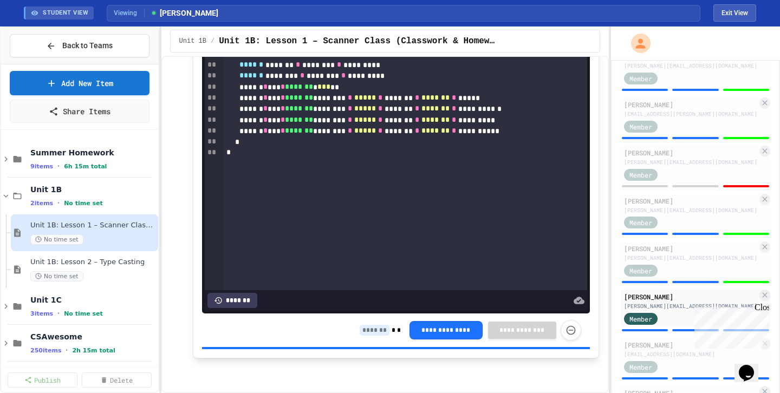
click at [370, 336] on input at bounding box center [375, 330] width 30 height 11
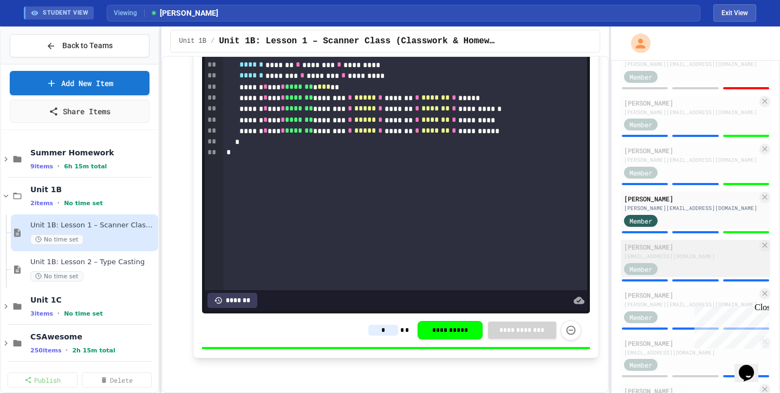
type input "*"
click at [673, 262] on div "Member" at bounding box center [651, 269] width 54 height 14
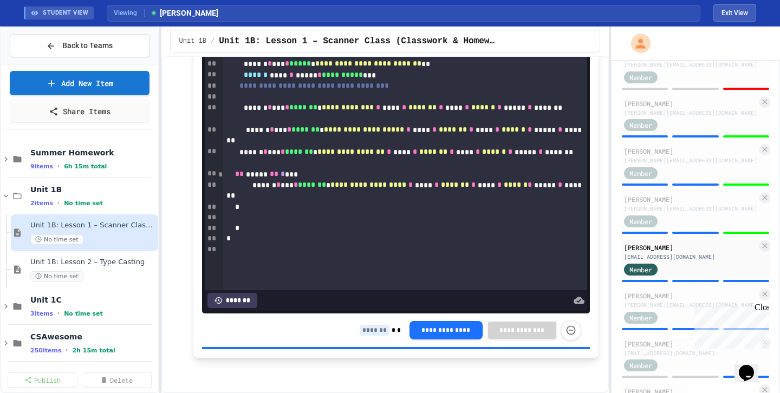
click at [378, 336] on input at bounding box center [375, 330] width 30 height 11
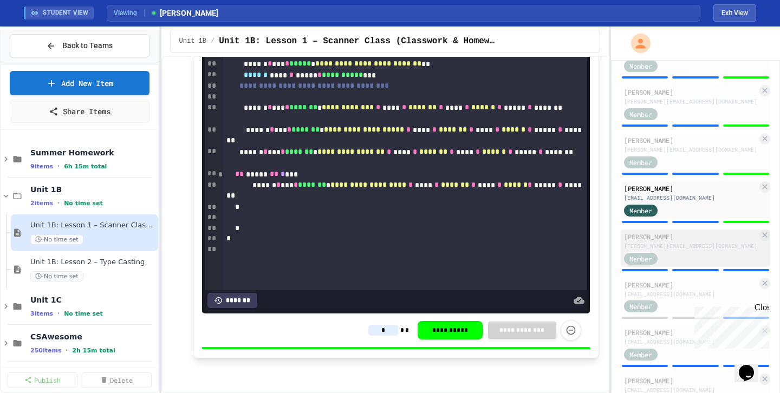
scroll to position [803, 0]
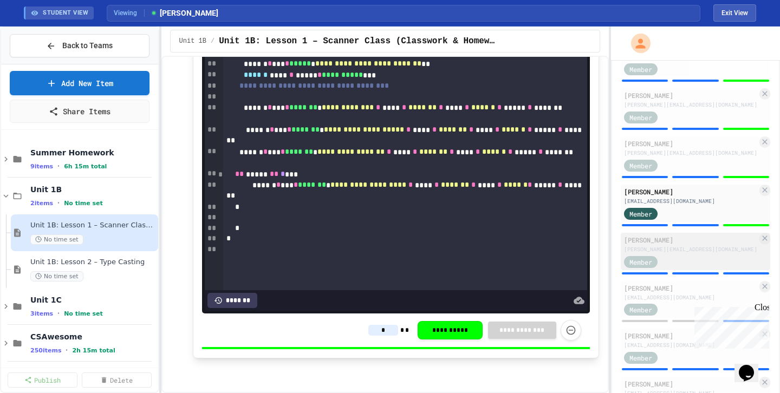
type input "*"
click at [692, 258] on div "Member" at bounding box center [690, 262] width 133 height 14
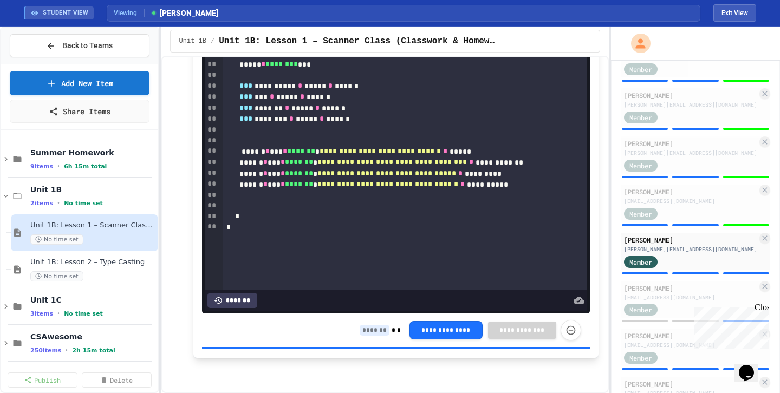
click at [364, 336] on input at bounding box center [375, 330] width 30 height 11
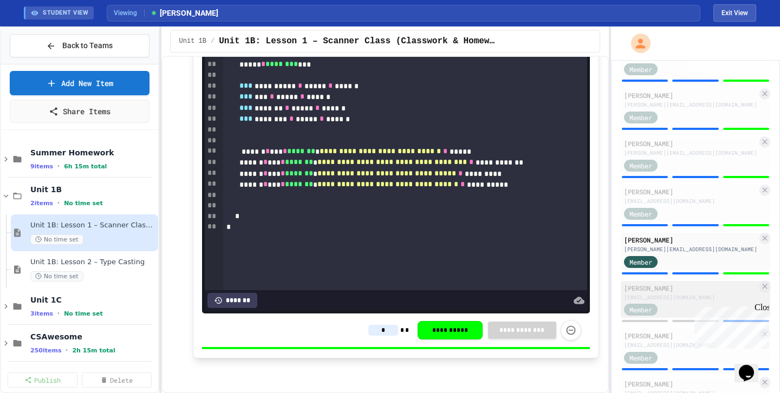
scroll to position [852, 0]
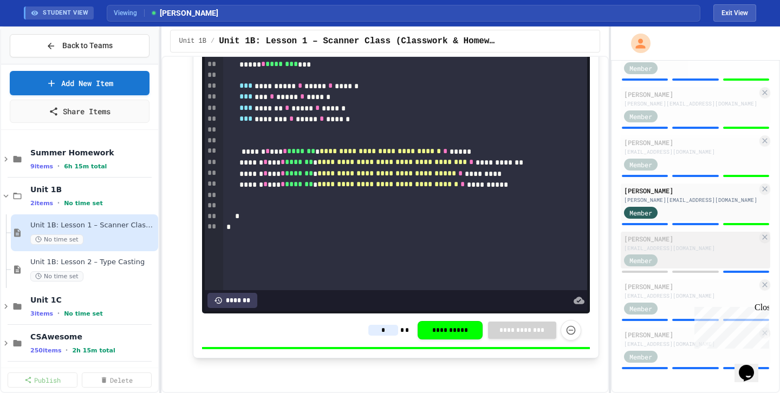
type input "*"
click at [676, 251] on div "[EMAIL_ADDRESS][DOMAIN_NAME]" at bounding box center [690, 248] width 133 height 8
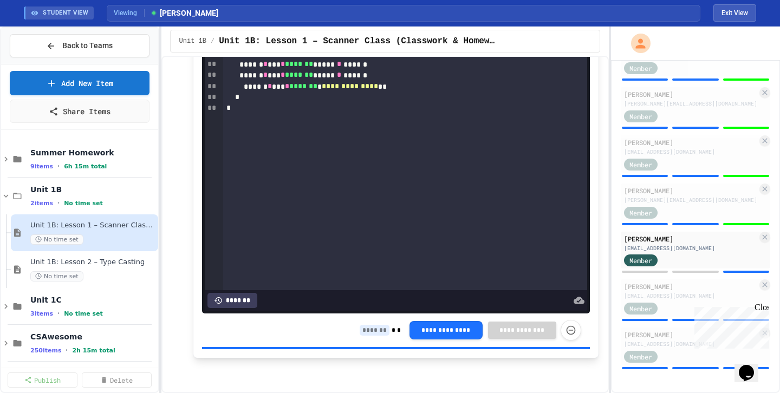
click at [373, 336] on input at bounding box center [375, 330] width 30 height 11
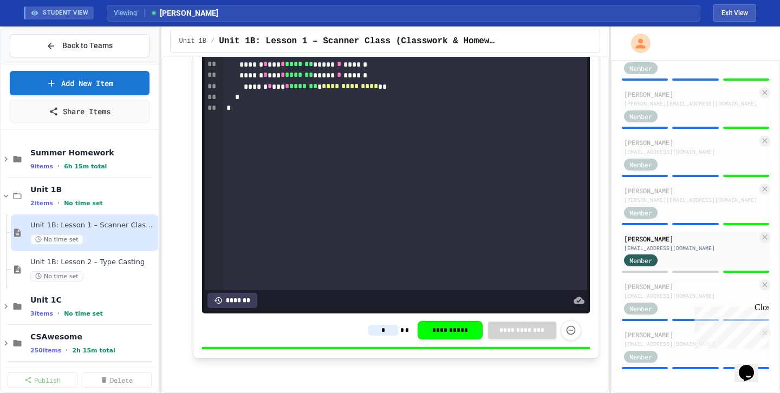
scroll to position [2984, 0]
type input "*"
click at [684, 299] on div "[EMAIL_ADDRESS][DOMAIN_NAME]" at bounding box center [690, 296] width 133 height 8
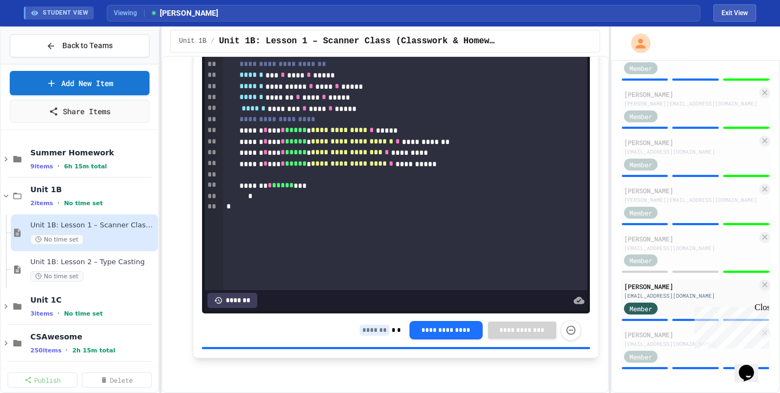
scroll to position [2955, 0]
click at [376, 336] on input "*" at bounding box center [375, 330] width 30 height 11
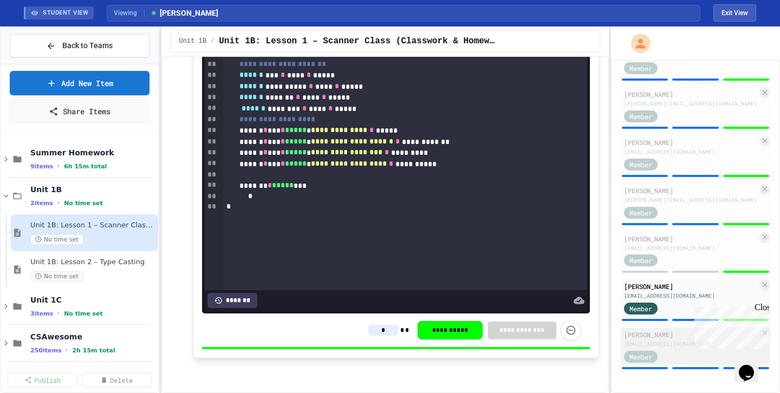
type input "*"
click at [674, 331] on div "[PERSON_NAME]" at bounding box center [690, 335] width 133 height 10
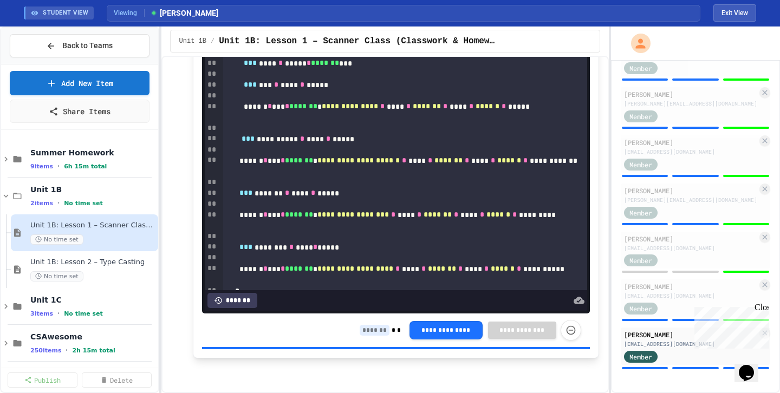
click at [379, 336] on input at bounding box center [375, 330] width 30 height 11
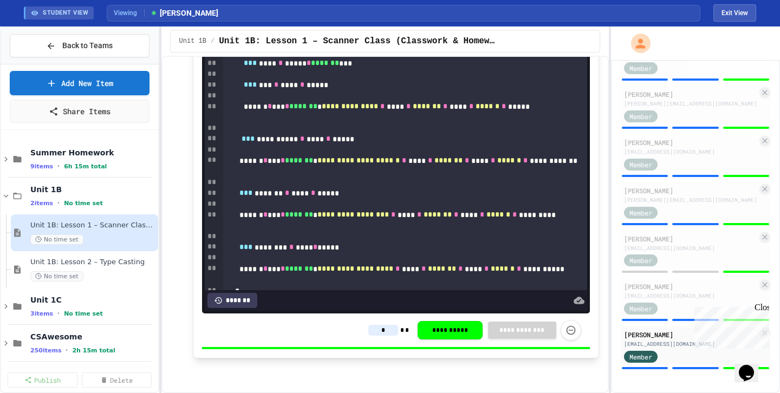
type input "*"
click at [115, 277] on div "No time set" at bounding box center [87, 276] width 115 height 10
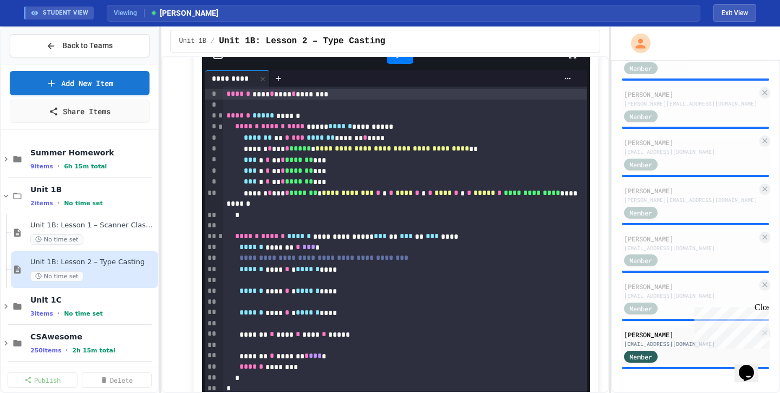
scroll to position [85, 0]
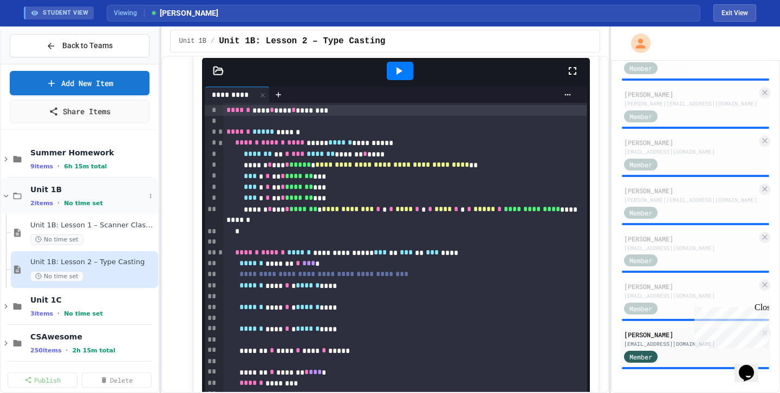
click at [7, 195] on icon at bounding box center [6, 196] width 10 height 10
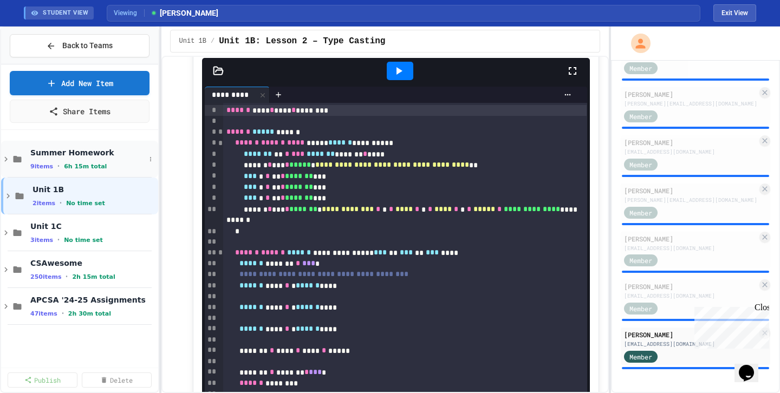
click at [6, 164] on icon at bounding box center [6, 159] width 10 height 10
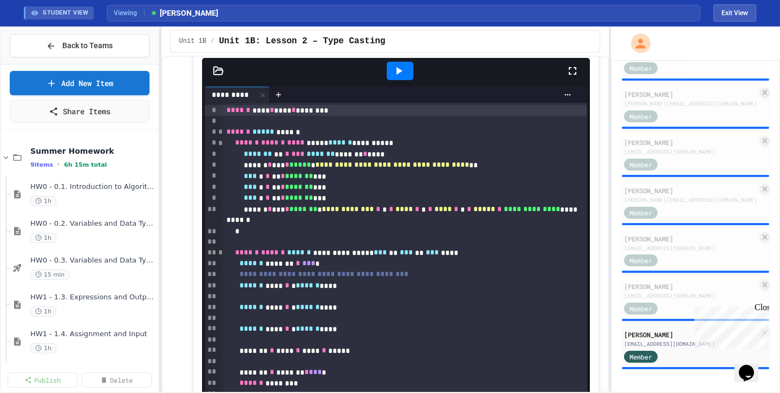
scroll to position [0, 0]
click at [14, 160] on icon at bounding box center [18, 159] width 8 height 6
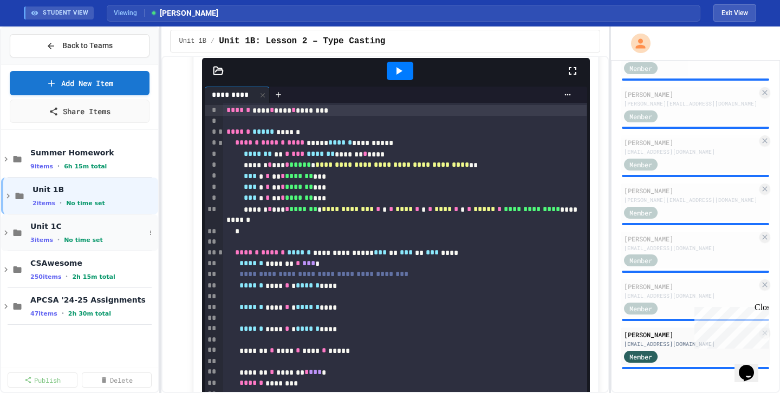
click at [51, 225] on span "Unit 1C" at bounding box center [87, 227] width 115 height 10
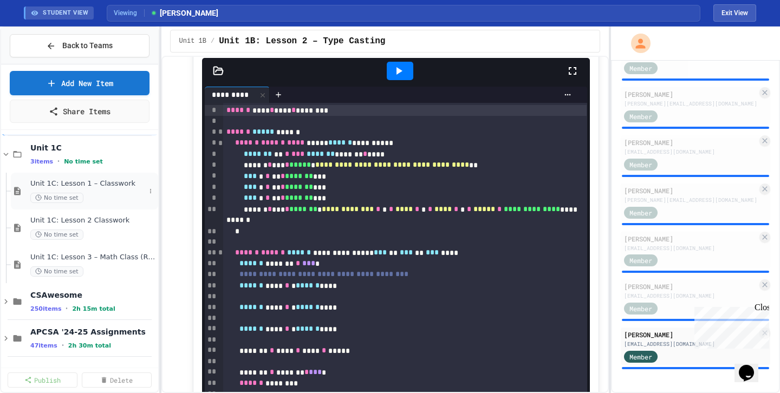
click at [109, 189] on div "Unit 1C: Lesson 1 – Classwork No time set" at bounding box center [87, 191] width 115 height 24
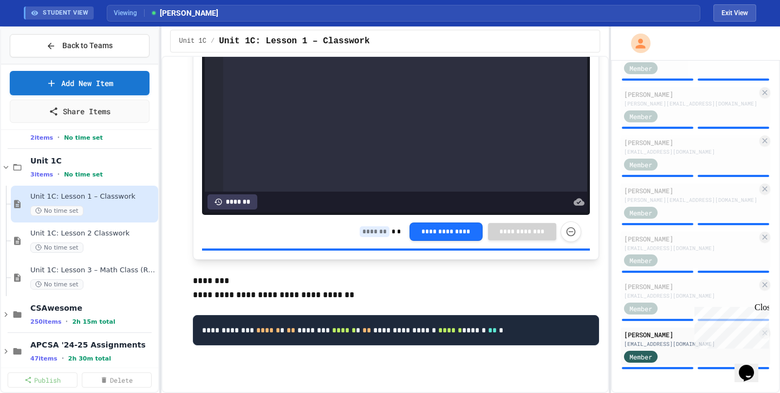
scroll to position [1176, 0]
click at [86, 236] on span "Unit 1C: Lesson 2 Classwork" at bounding box center [87, 233] width 115 height 9
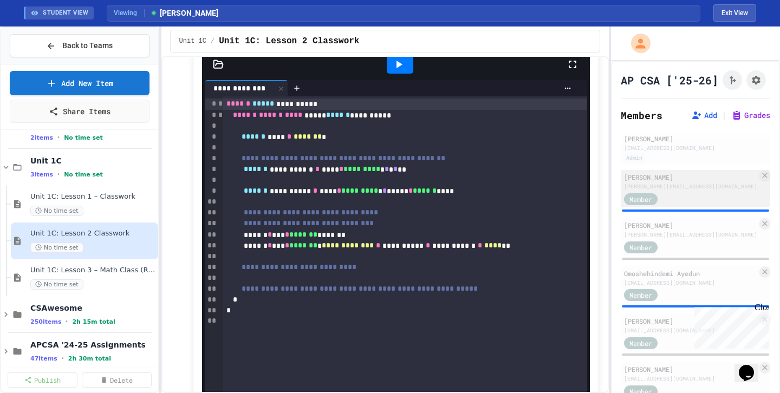
click at [655, 174] on div "[PERSON_NAME]" at bounding box center [690, 177] width 133 height 10
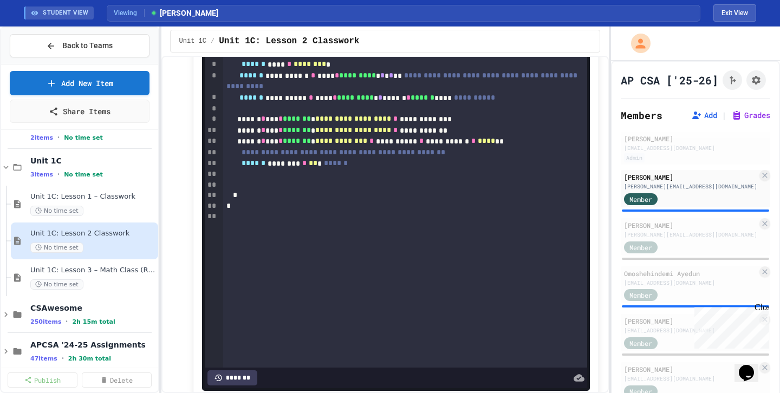
scroll to position [425, 0]
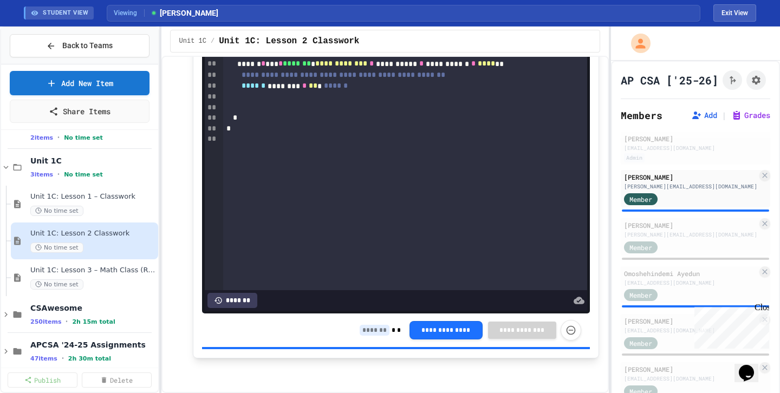
click at [383, 333] on input at bounding box center [375, 330] width 30 height 11
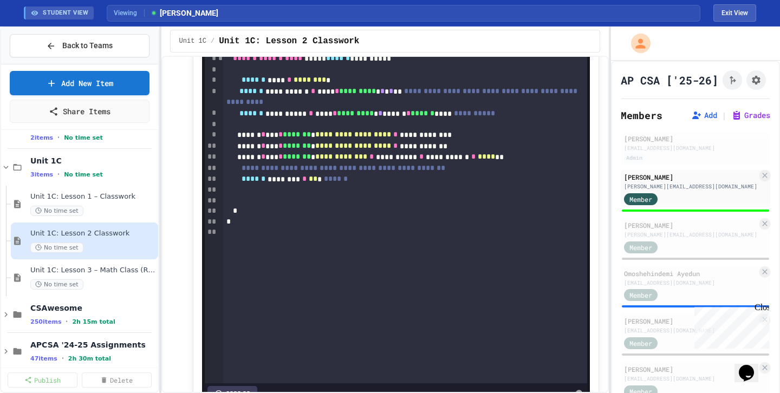
scroll to position [328, 0]
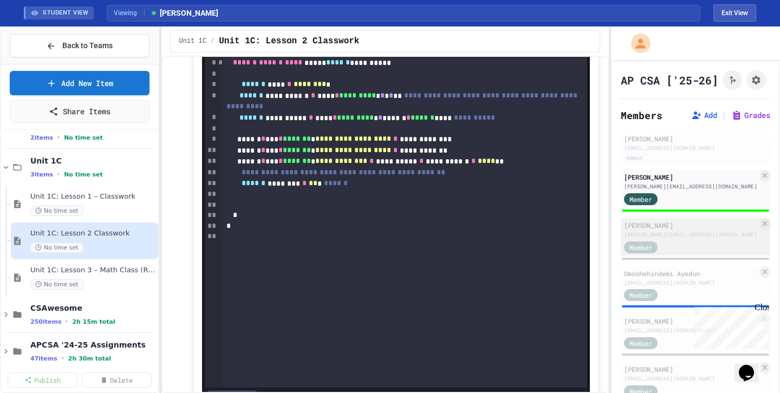
type input "*"
click at [656, 234] on div "[PERSON_NAME][EMAIL_ADDRESS][DOMAIN_NAME]" at bounding box center [690, 235] width 133 height 8
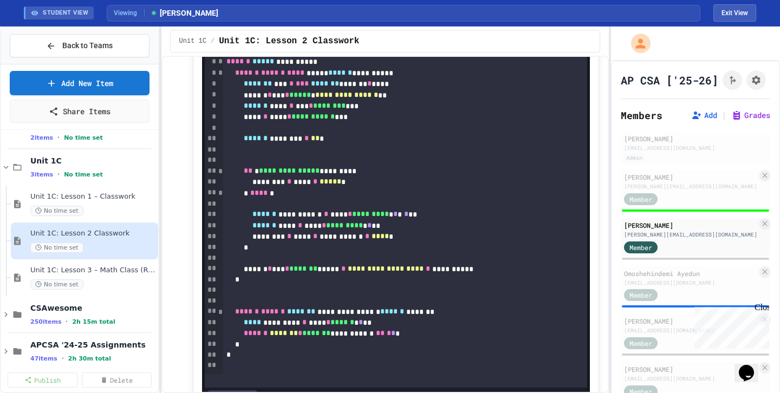
scroll to position [425, 0]
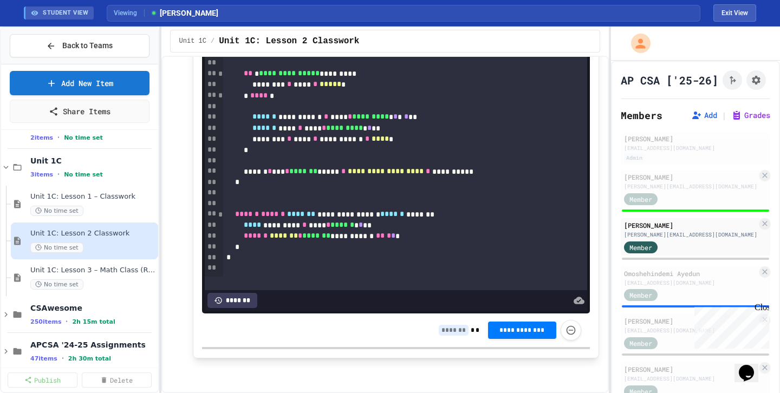
click at [452, 330] on input at bounding box center [454, 330] width 30 height 11
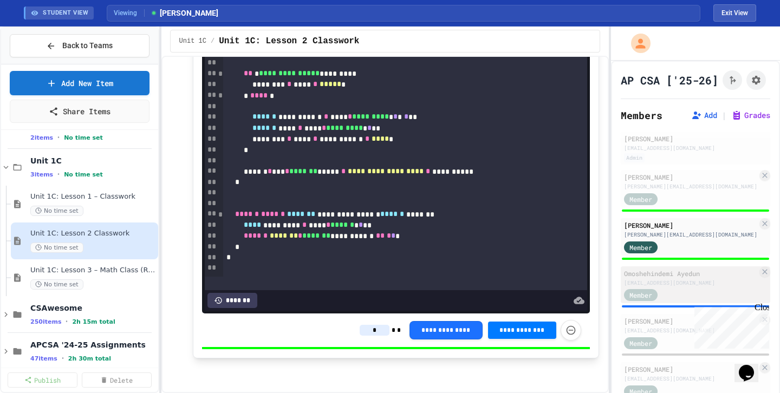
type input "*"
click at [676, 269] on div "Omoshehindemi Ayedun" at bounding box center [690, 274] width 133 height 10
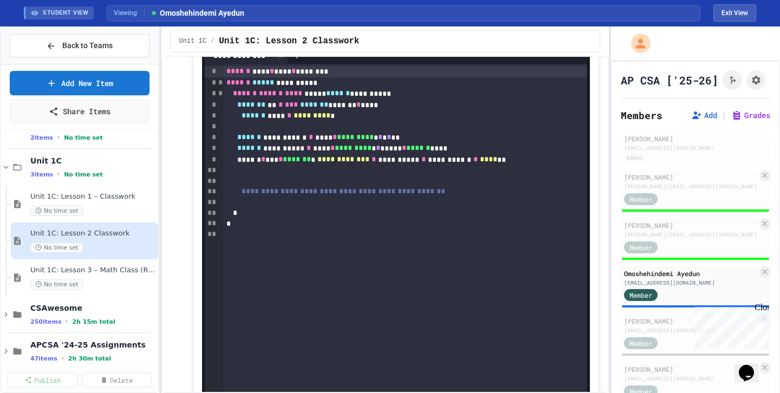
scroll to position [383, 0]
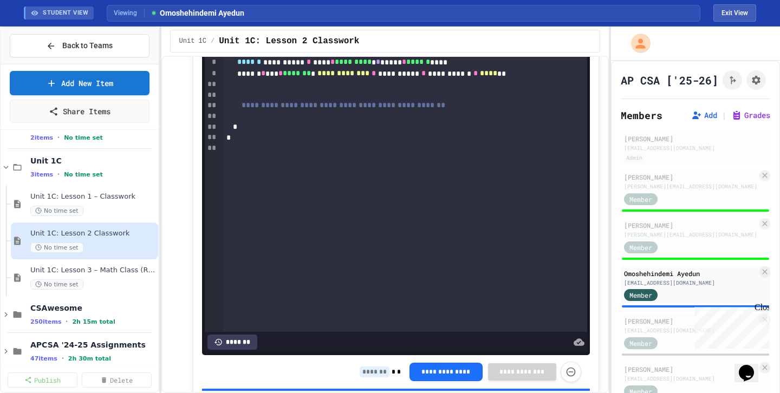
click at [382, 375] on input at bounding box center [375, 372] width 30 height 11
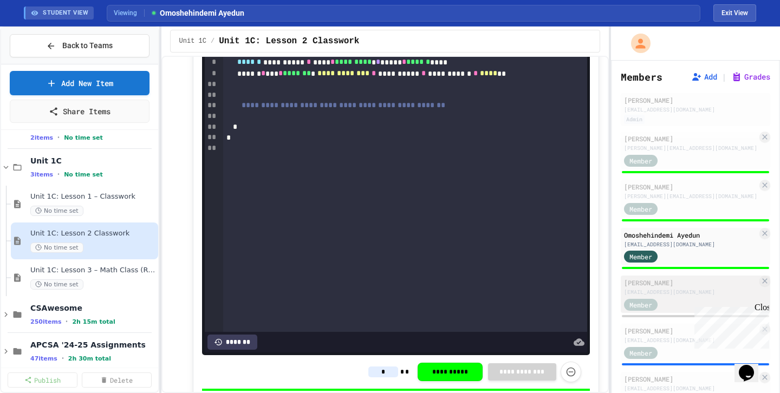
scroll to position [41, 0]
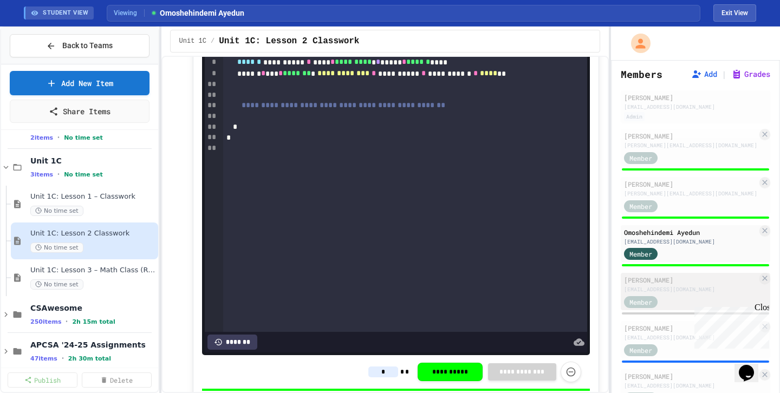
type input "*"
click at [680, 279] on div "[PERSON_NAME]" at bounding box center [690, 280] width 133 height 10
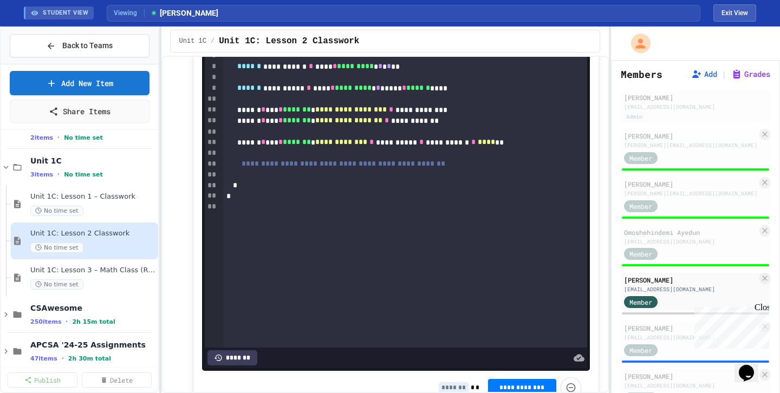
scroll to position [425, 0]
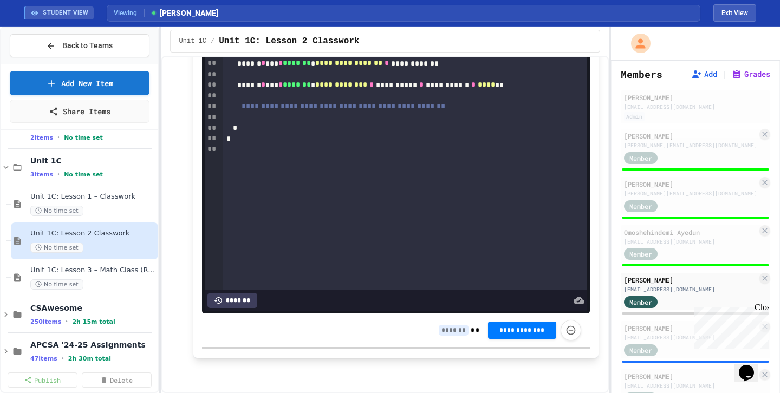
click at [462, 333] on input at bounding box center [454, 330] width 30 height 11
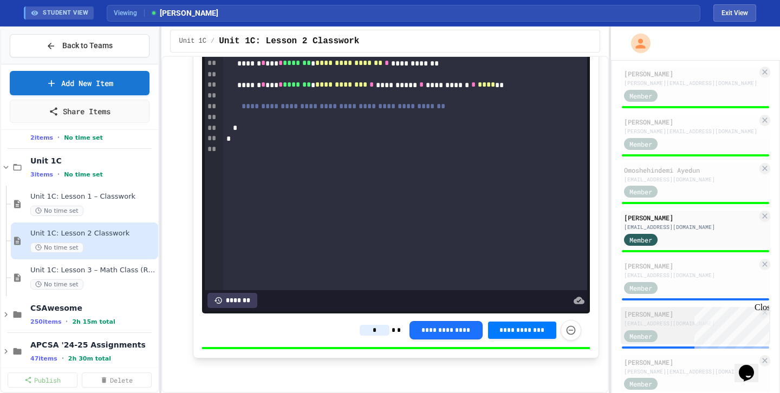
scroll to position [113, 0]
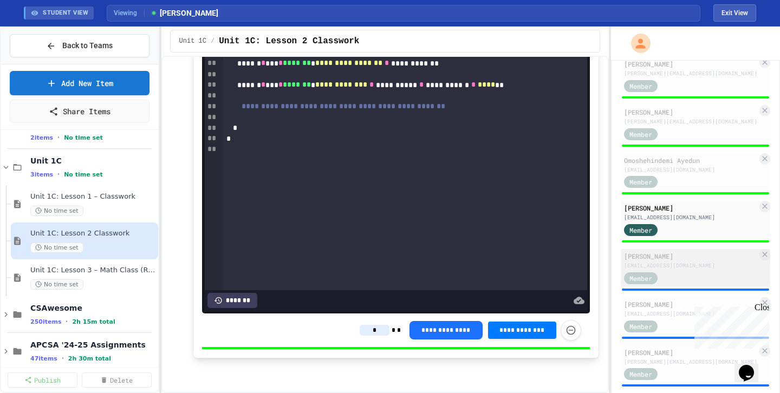
type input "*"
click at [678, 270] on div "Zion [PERSON_NAME] [EMAIL_ADDRESS][DOMAIN_NAME] Member" at bounding box center [695, 267] width 149 height 37
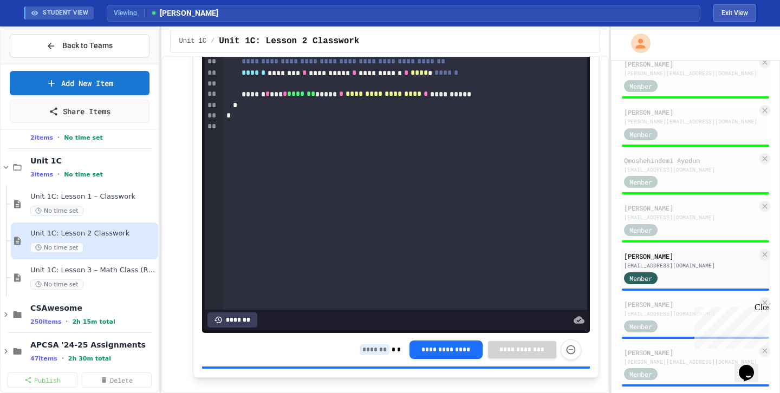
scroll to position [406, 0]
click at [373, 350] on input at bounding box center [375, 349] width 30 height 11
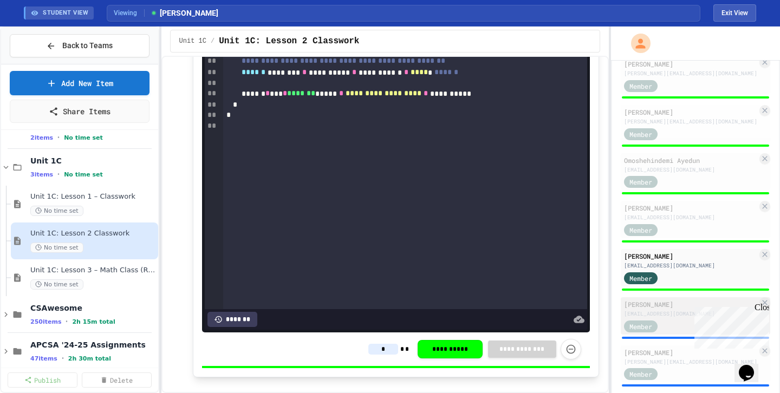
scroll to position [144, 0]
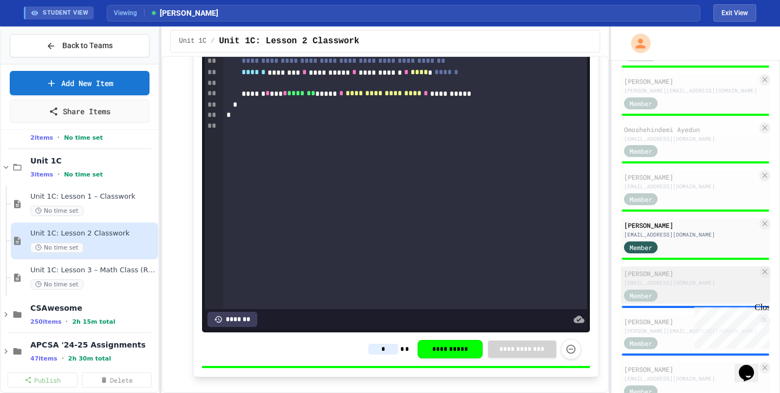
type input "*"
click at [684, 275] on div "[PERSON_NAME]" at bounding box center [690, 274] width 133 height 10
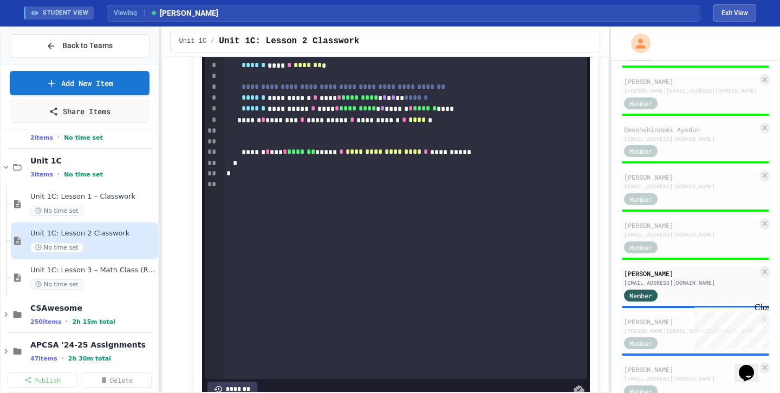
scroll to position [425, 0]
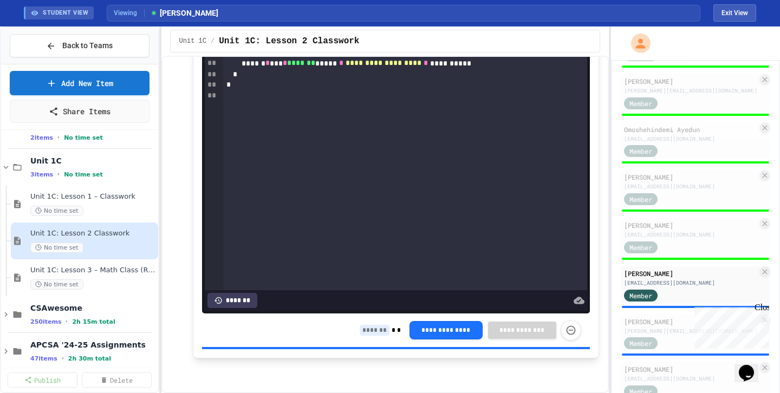
click at [375, 328] on input at bounding box center [375, 330] width 30 height 11
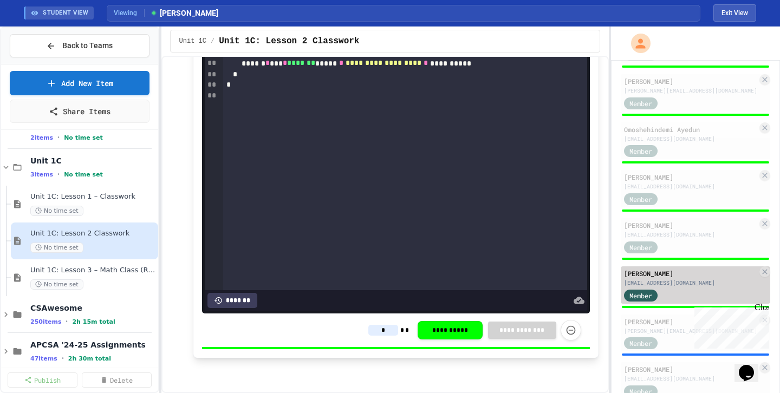
scroll to position [198, 0]
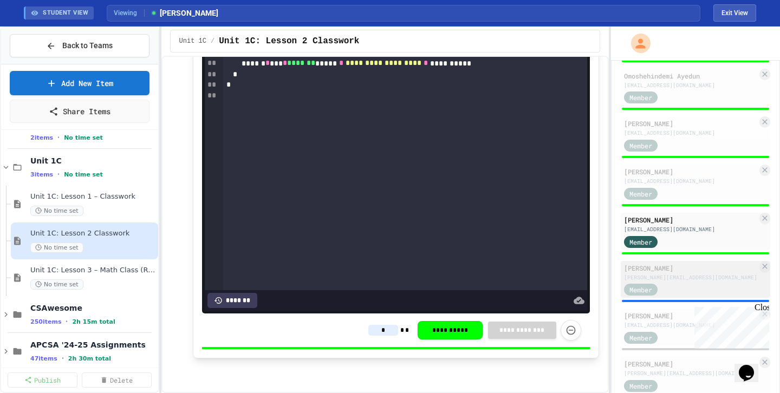
type input "*"
click at [669, 280] on div "[PERSON_NAME][EMAIL_ADDRESS][DOMAIN_NAME]" at bounding box center [690, 277] width 133 height 8
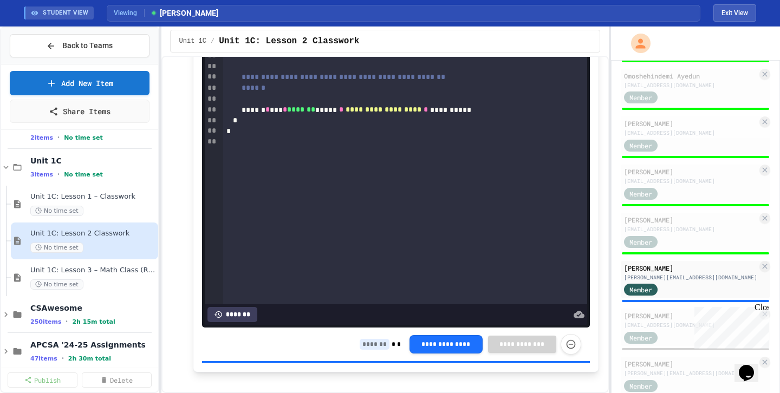
scroll to position [425, 0]
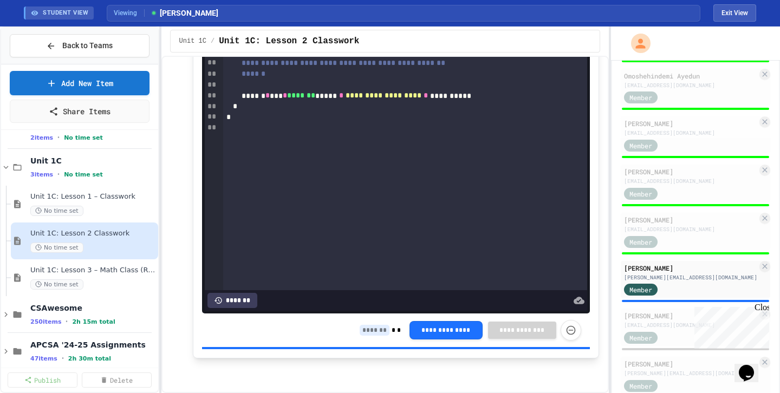
click at [374, 331] on input at bounding box center [375, 330] width 30 height 11
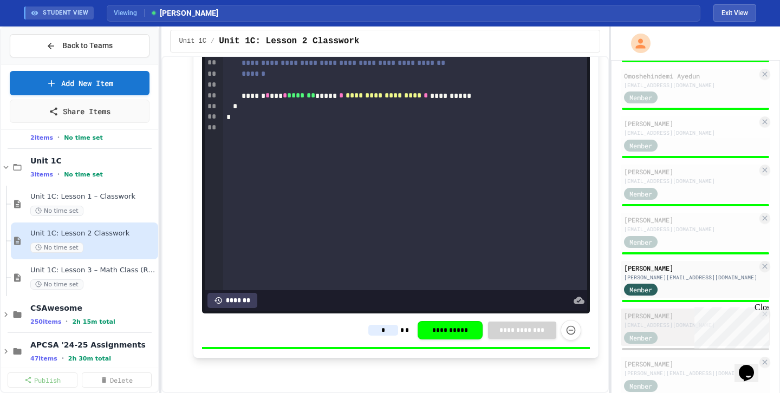
type input "*"
click at [674, 310] on div "[PERSON_NAME] [PERSON_NAME][EMAIL_ADDRESS][DOMAIN_NAME] Member" at bounding box center [695, 327] width 149 height 37
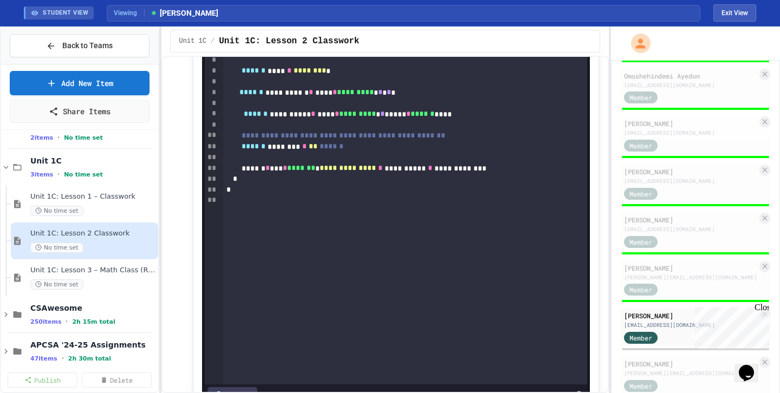
scroll to position [425, 0]
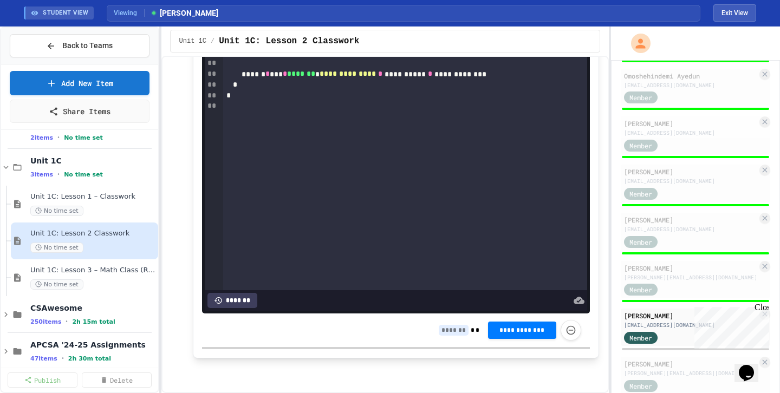
click at [448, 329] on input at bounding box center [454, 330] width 30 height 11
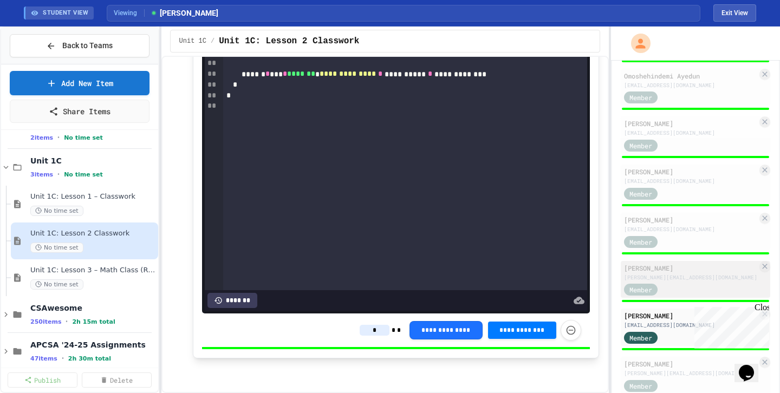
scroll to position [284, 0]
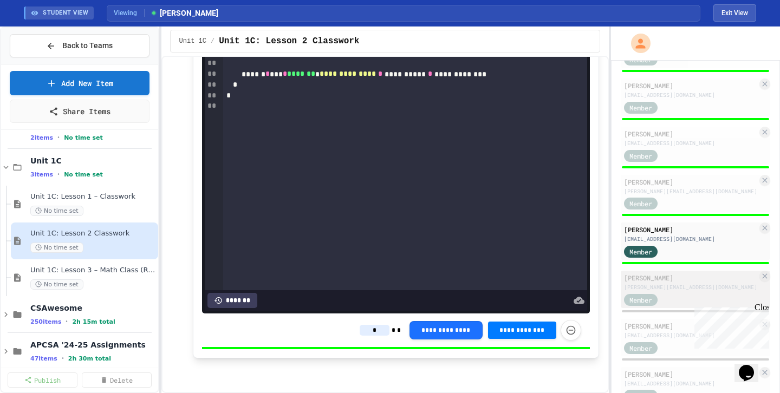
type input "*"
click at [678, 280] on div "[PERSON_NAME]" at bounding box center [690, 278] width 133 height 10
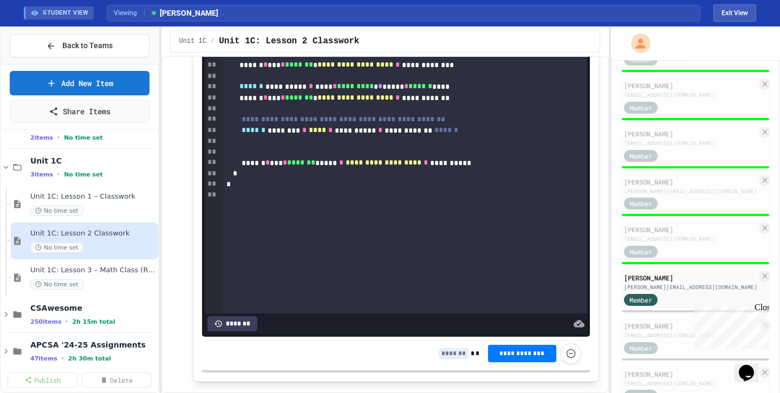
scroll to position [425, 0]
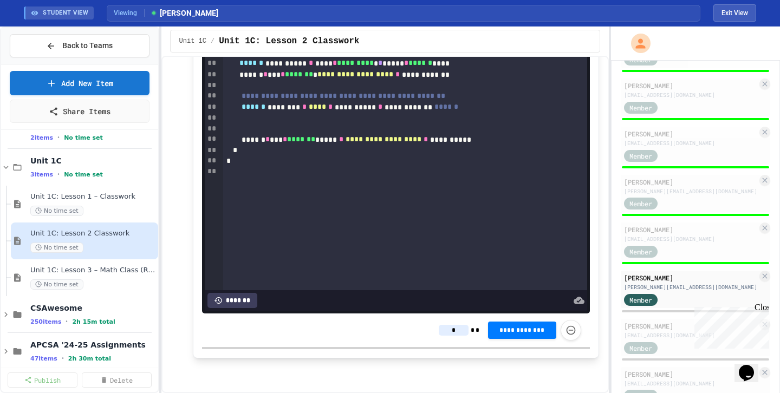
click at [445, 330] on div "**********" at bounding box center [510, 330] width 142 height 21
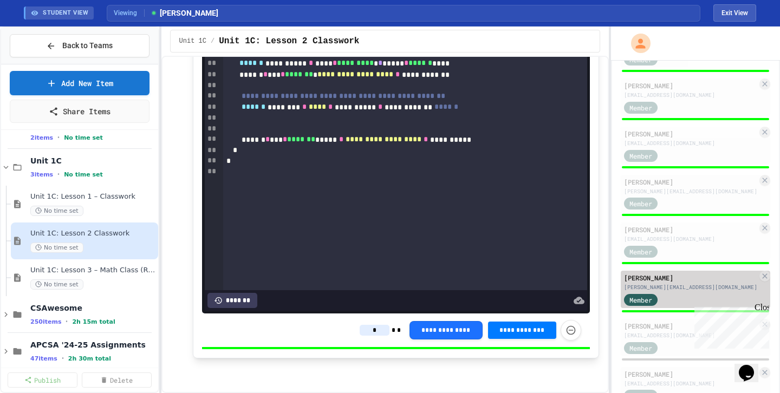
scroll to position [380, 0]
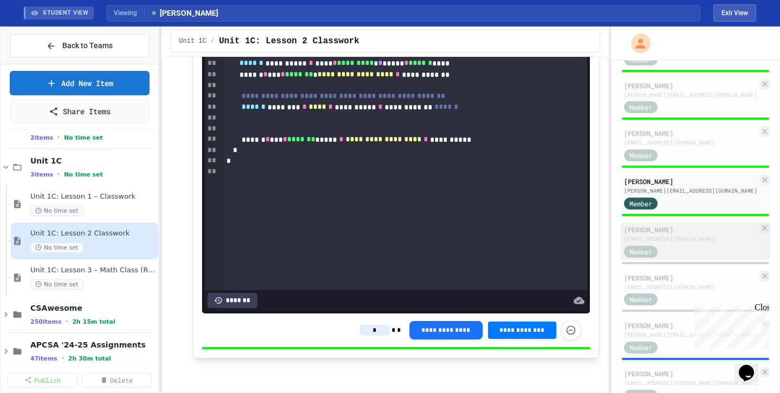
type input "*"
click at [693, 232] on div "[PERSON_NAME]" at bounding box center [690, 230] width 133 height 10
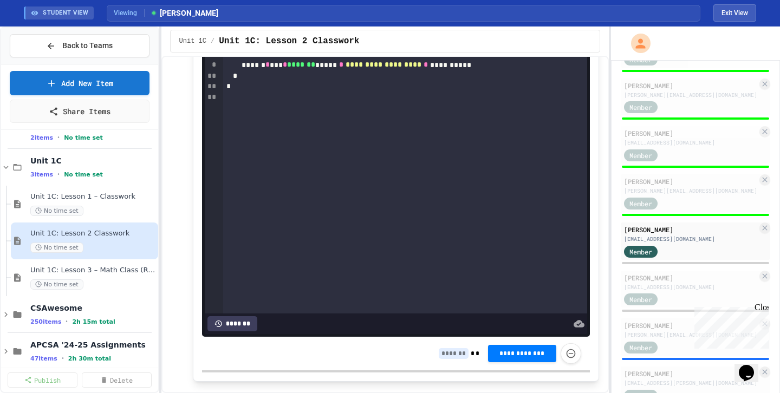
scroll to position [425, 0]
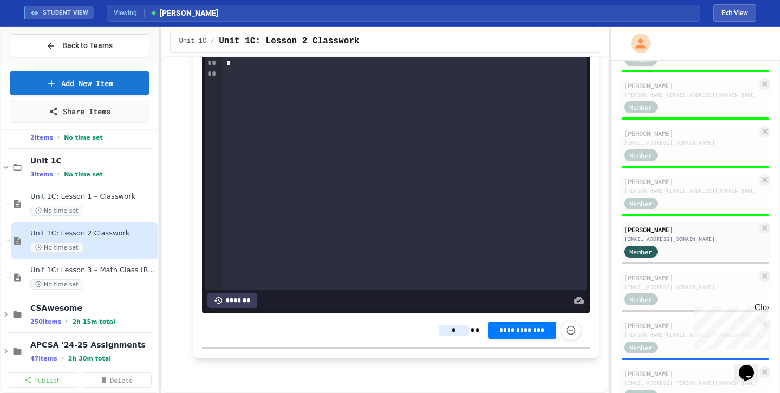
click at [445, 328] on div "**********" at bounding box center [510, 330] width 142 height 21
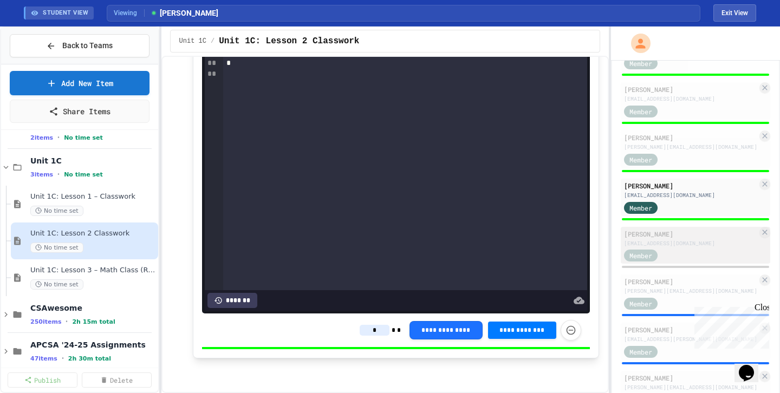
scroll to position [426, 0]
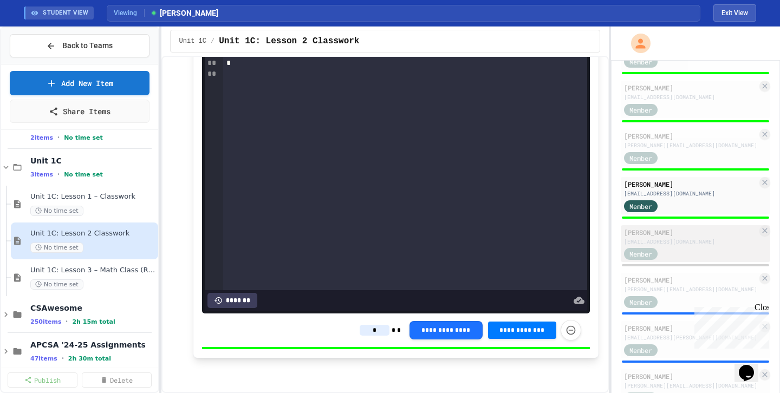
type input "*"
click at [670, 252] on div "Member" at bounding box center [651, 254] width 54 height 14
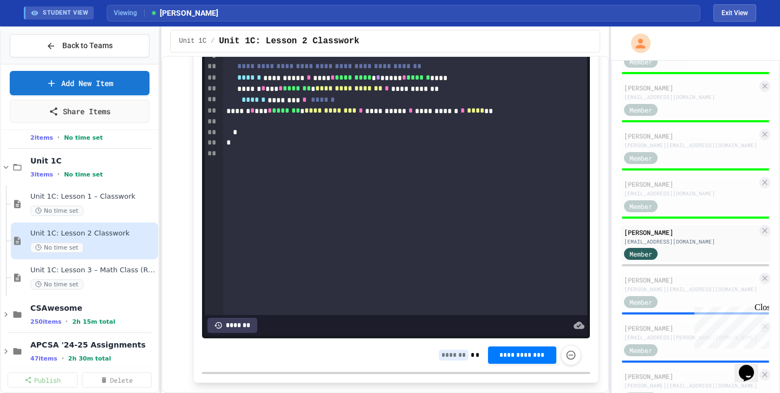
scroll to position [425, 0]
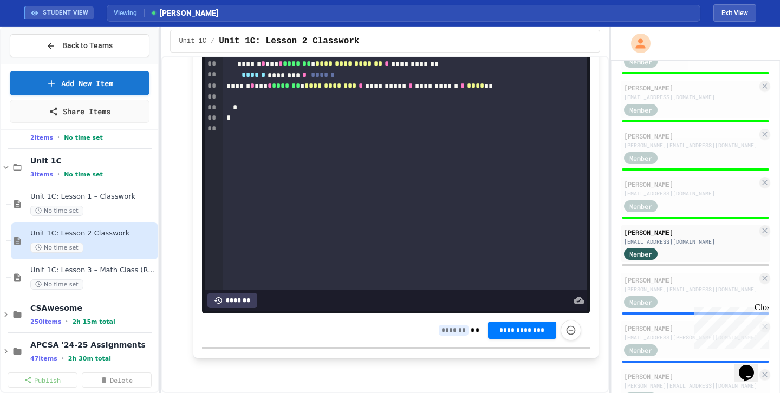
click at [446, 336] on div "**********" at bounding box center [510, 330] width 142 height 21
click at [443, 335] on input at bounding box center [454, 330] width 30 height 11
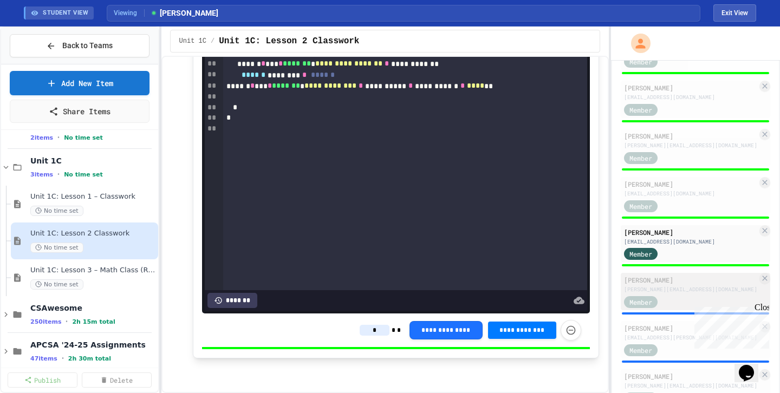
type input "*"
click at [668, 281] on div "[PERSON_NAME]" at bounding box center [690, 280] width 133 height 10
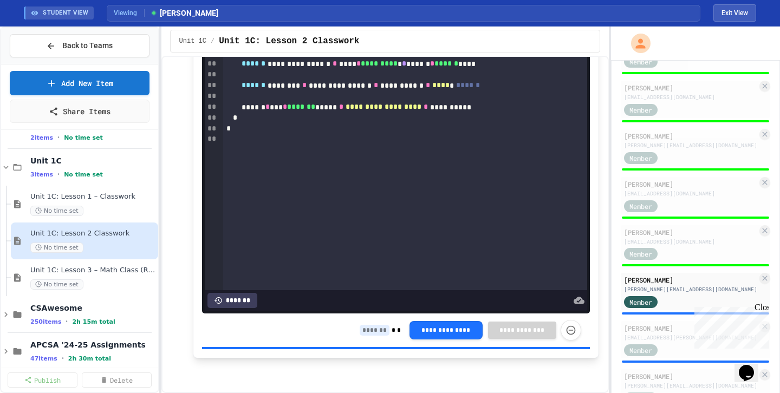
scroll to position [425, 0]
click at [373, 334] on input at bounding box center [375, 330] width 30 height 11
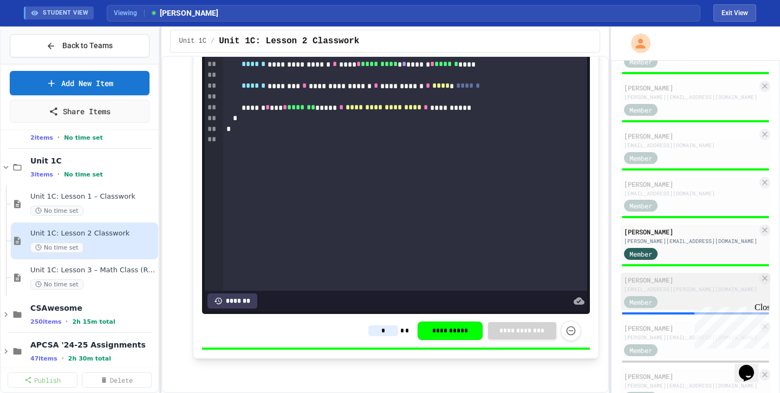
scroll to position [483, 0]
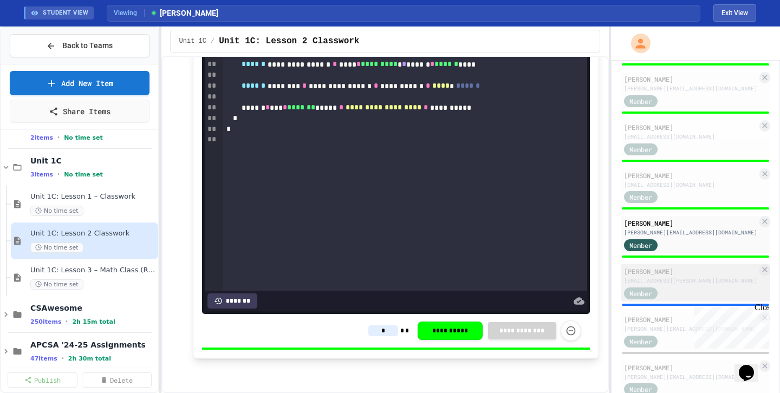
type input "*"
click at [665, 279] on div "[EMAIL_ADDRESS][PERSON_NAME][DOMAIN_NAME]" at bounding box center [690, 281] width 133 height 8
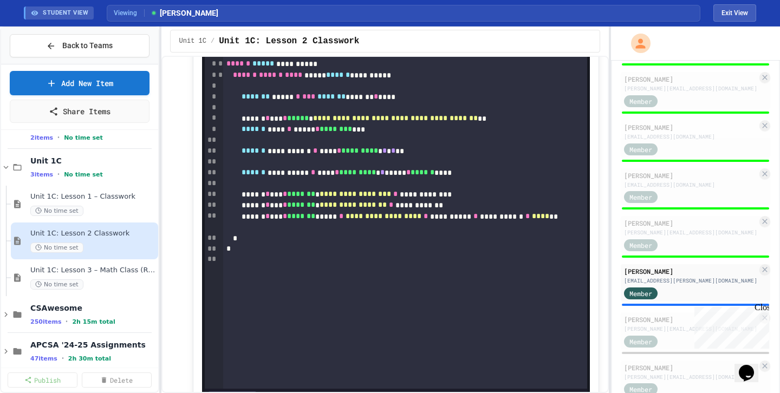
scroll to position [425, 0]
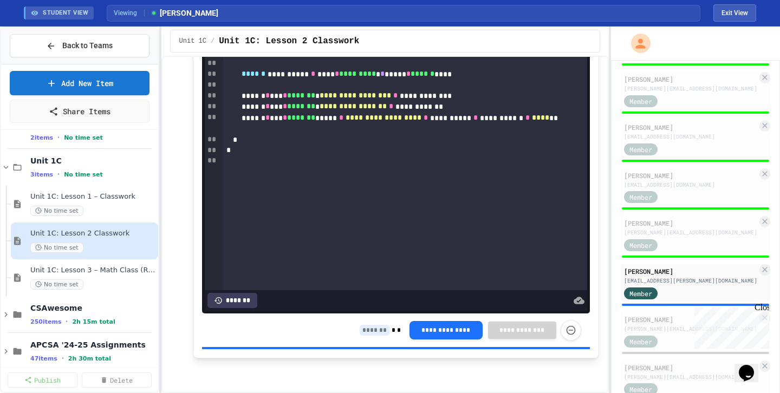
click at [368, 331] on input at bounding box center [375, 330] width 30 height 11
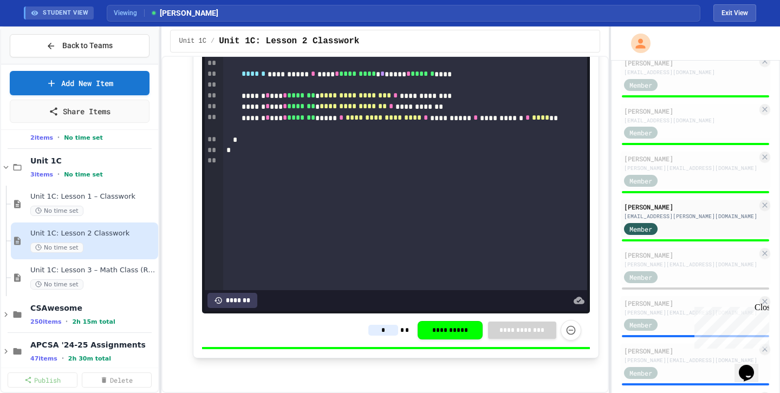
scroll to position [552, 0]
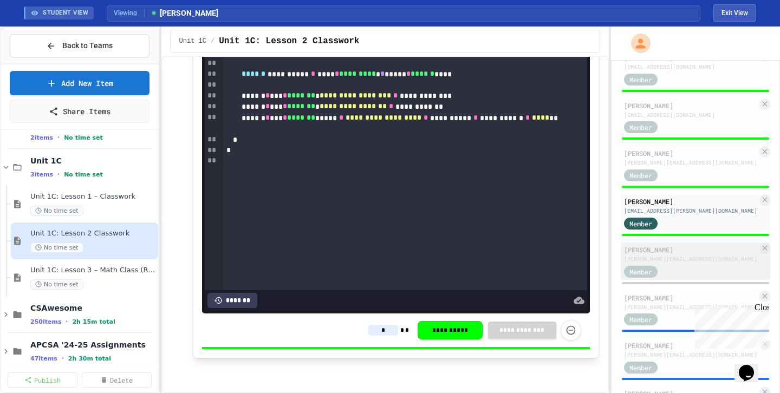
type input "*"
click at [680, 269] on div "Member" at bounding box center [690, 271] width 133 height 14
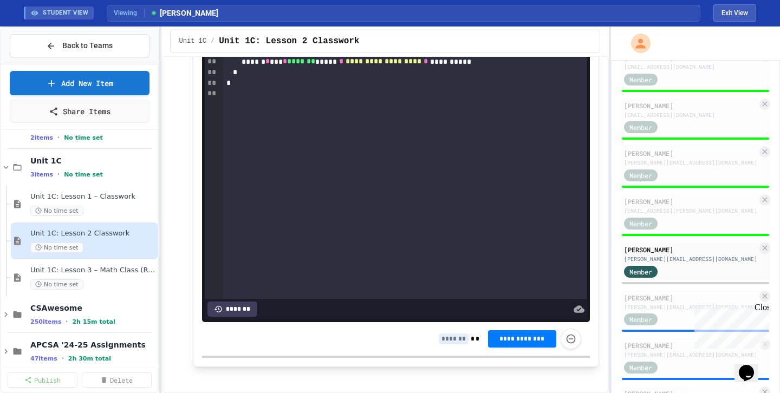
scroll to position [425, 0]
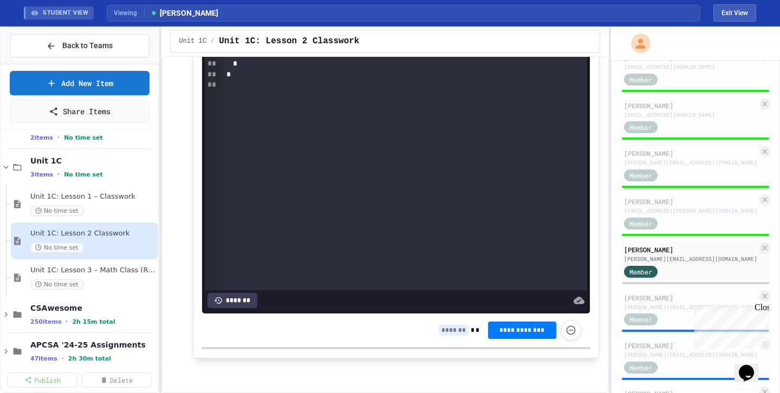
click at [447, 330] on input at bounding box center [454, 330] width 30 height 11
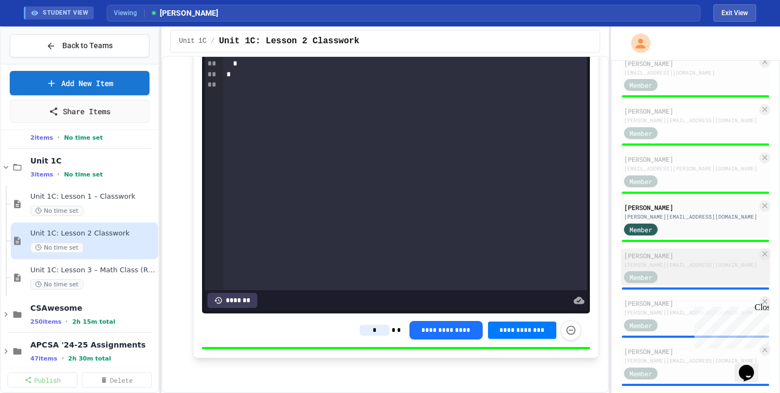
scroll to position [633, 0]
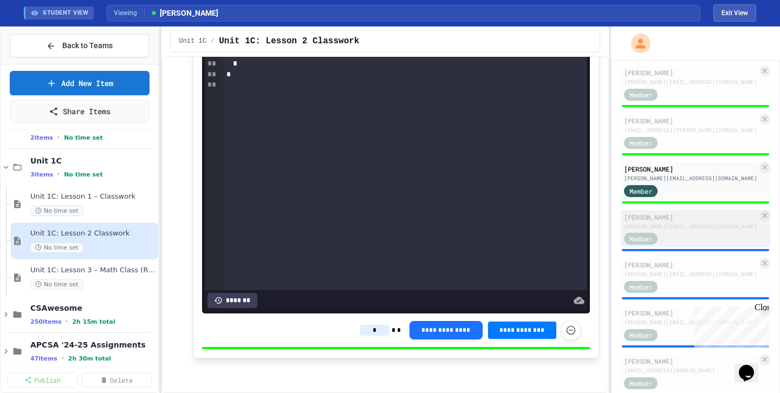
type input "*"
click at [703, 215] on div "[PERSON_NAME]" at bounding box center [690, 217] width 133 height 10
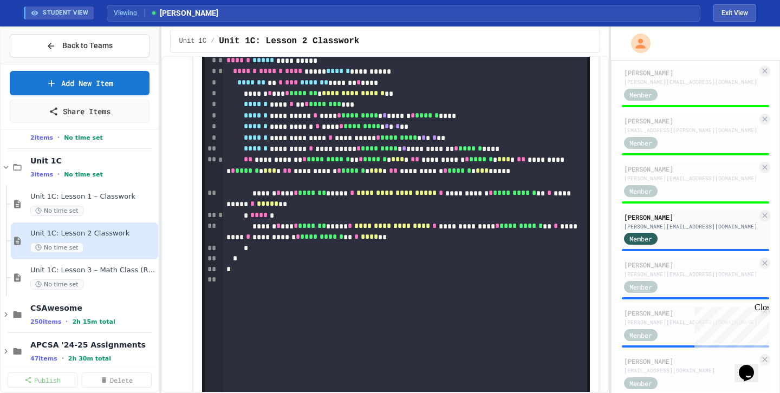
scroll to position [425, 0]
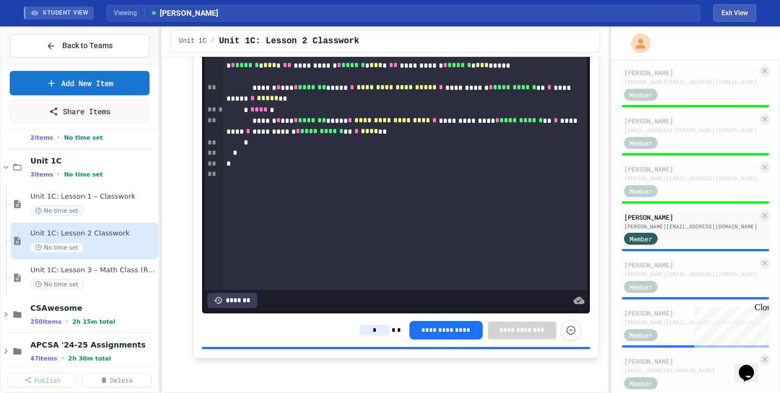
click at [376, 329] on input "*" at bounding box center [375, 330] width 30 height 11
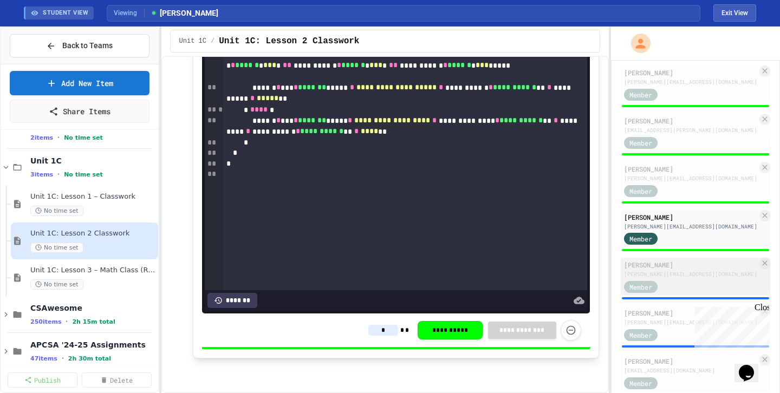
scroll to position [671, 0]
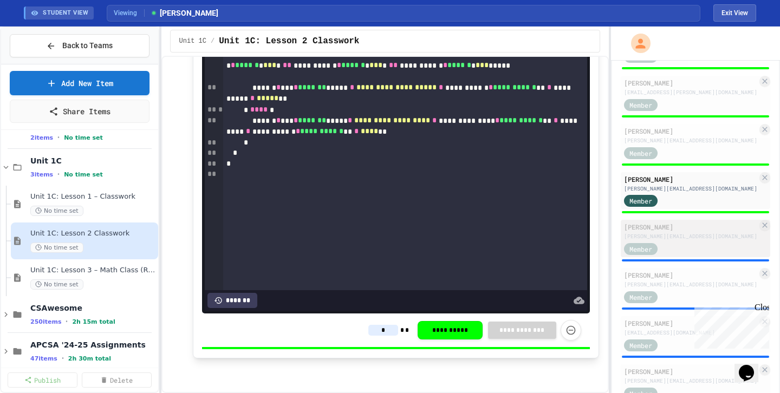
type input "*"
click at [688, 241] on div "[PERSON_NAME] [PERSON_NAME][EMAIL_ADDRESS][DOMAIN_NAME] Member" at bounding box center [695, 238] width 149 height 37
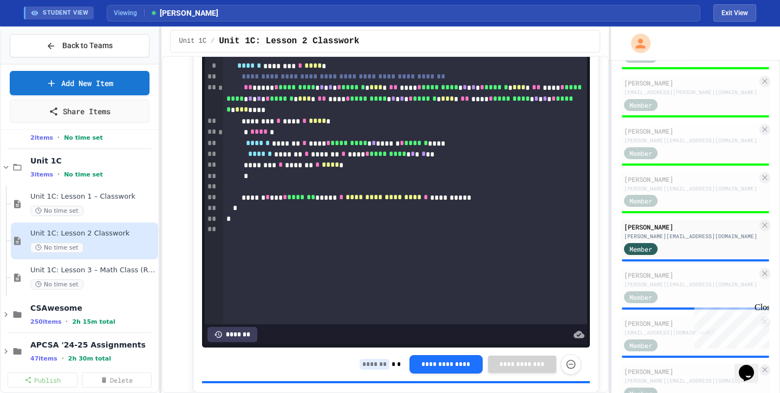
scroll to position [425, 0]
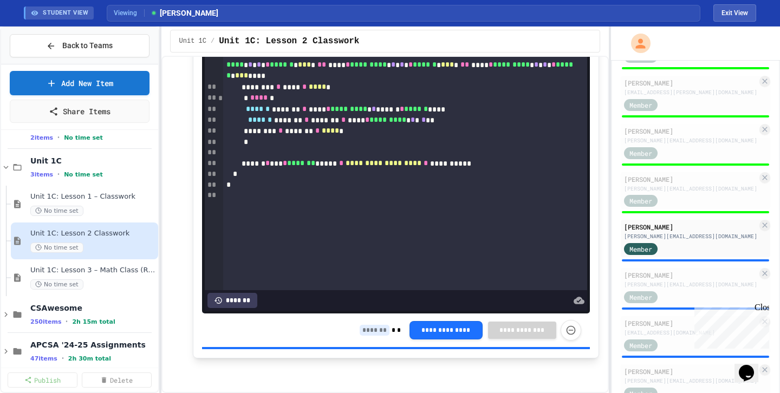
click at [370, 327] on input at bounding box center [375, 330] width 30 height 11
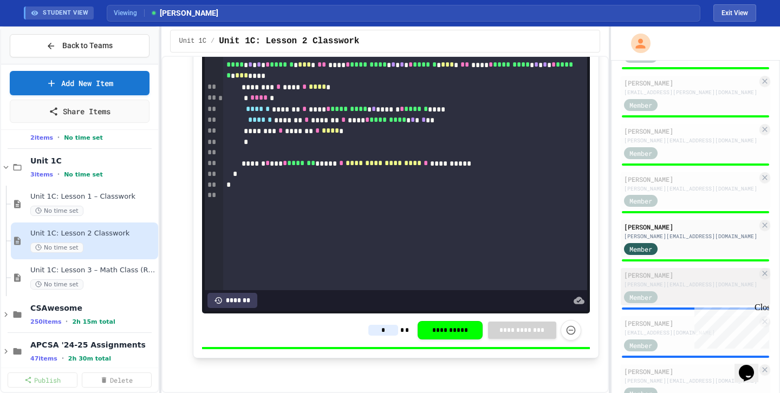
type input "*"
click at [680, 278] on div "[PERSON_NAME]" at bounding box center [690, 275] width 133 height 10
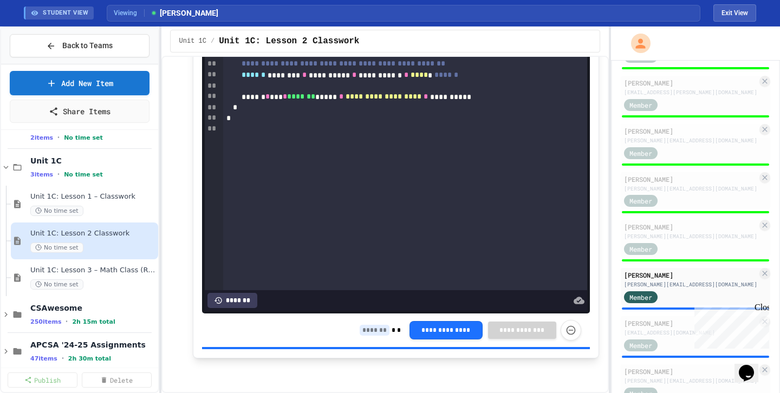
click at [374, 329] on input at bounding box center [375, 330] width 30 height 11
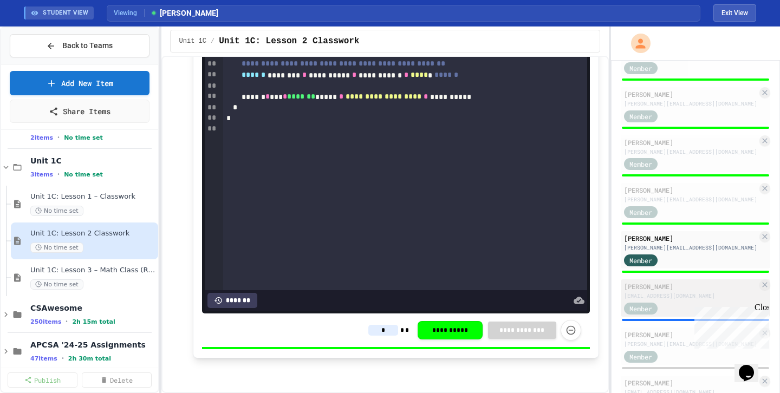
type input "*"
click at [671, 288] on div "[PERSON_NAME]" at bounding box center [690, 287] width 133 height 10
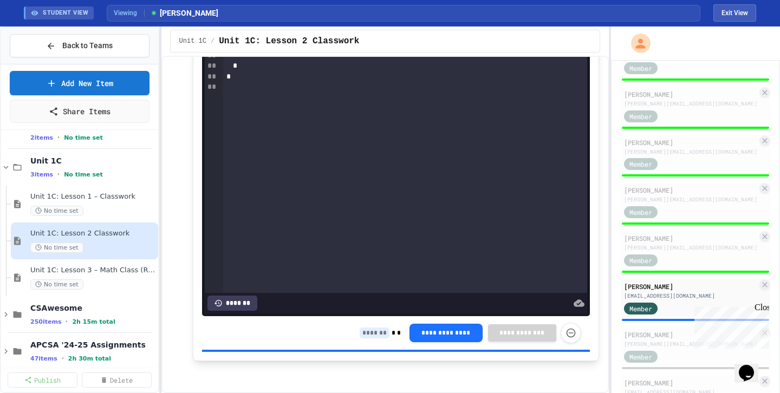
click at [363, 338] on div "**********" at bounding box center [470, 333] width 221 height 21
click at [371, 332] on input at bounding box center [375, 333] width 30 height 11
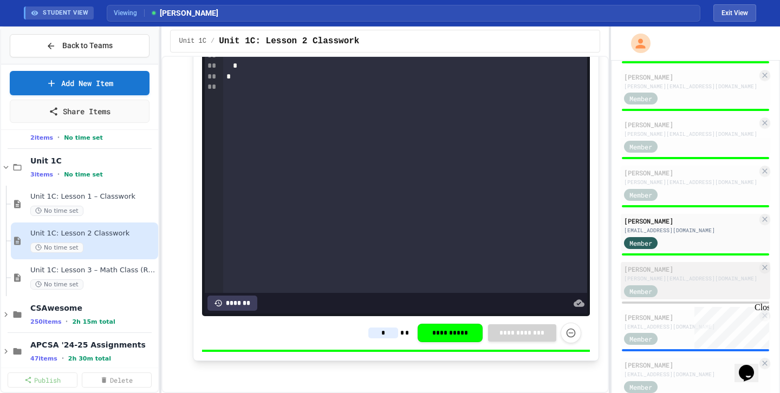
type input "*"
click at [688, 280] on div "[PERSON_NAME][EMAIL_ADDRESS][DOMAIN_NAME]" at bounding box center [690, 279] width 133 height 8
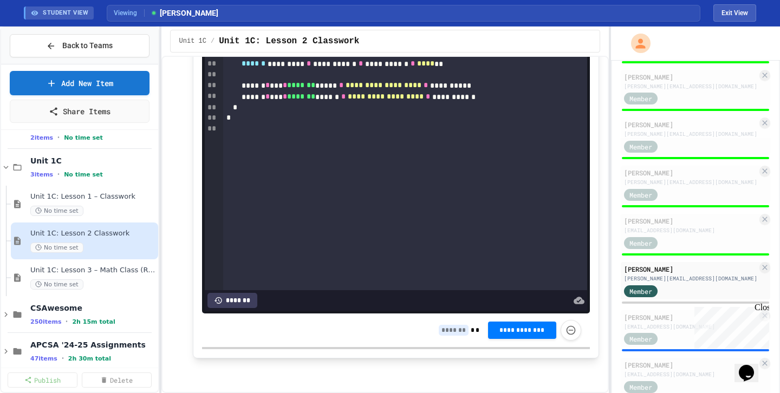
click at [439, 325] on div "*" at bounding box center [457, 330] width 36 height 11
click at [445, 327] on input at bounding box center [454, 330] width 30 height 11
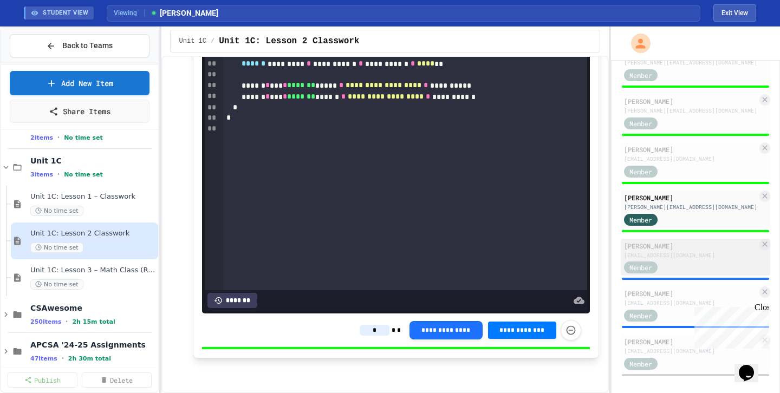
type input "*"
click at [685, 259] on div "[PERSON_NAME] [PERSON_NAME][EMAIL_ADDRESS][DOMAIN_NAME] Member" at bounding box center [695, 257] width 149 height 37
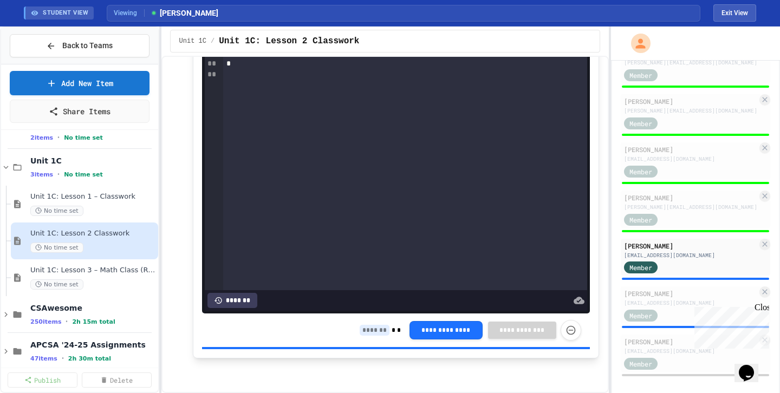
click at [370, 335] on input at bounding box center [375, 330] width 30 height 11
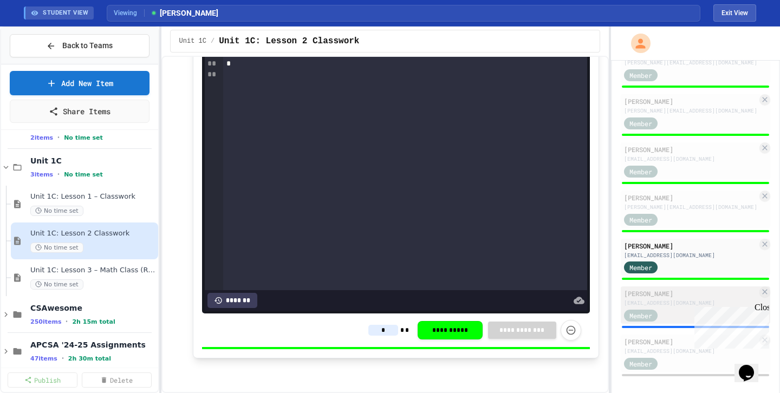
type input "*"
click at [689, 307] on div "Tokeyo [PERSON_NAME] [EMAIL_ADDRESS][DOMAIN_NAME] Member" at bounding box center [695, 304] width 149 height 37
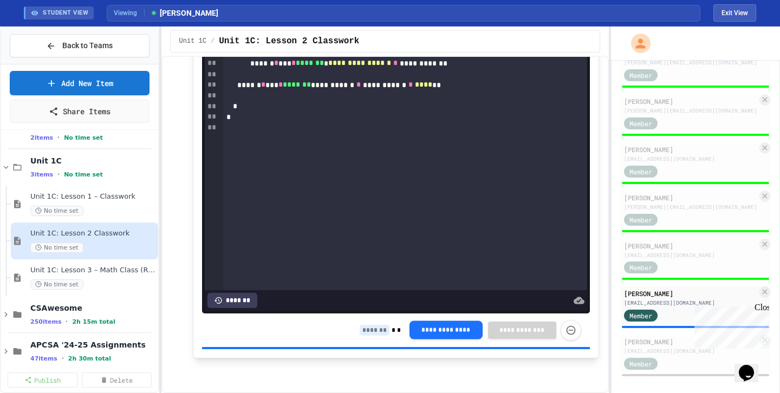
click at [377, 330] on input at bounding box center [375, 330] width 30 height 11
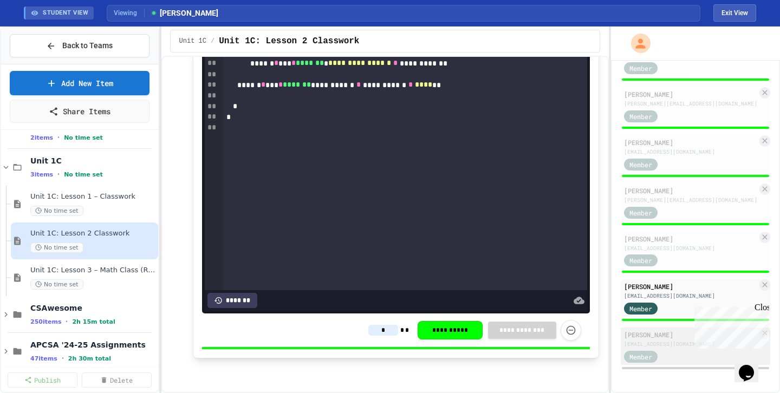
type input "*"
click at [675, 333] on div "[PERSON_NAME]" at bounding box center [690, 335] width 133 height 10
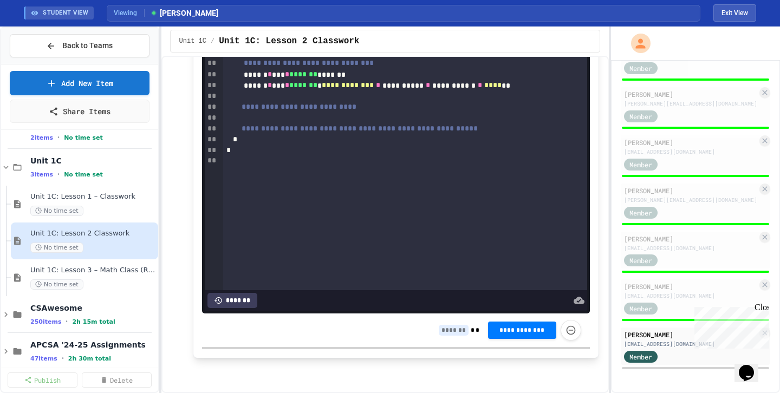
click at [448, 324] on div "**********" at bounding box center [510, 330] width 142 height 21
click at [448, 329] on input "*" at bounding box center [454, 330] width 30 height 11
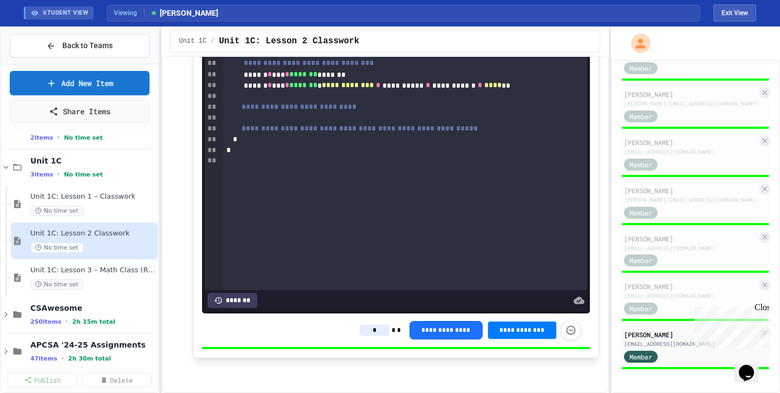
type input "*"
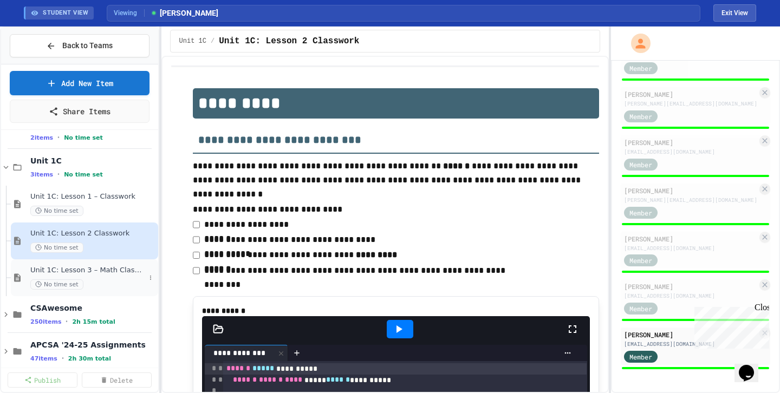
click at [115, 279] on div "No time set" at bounding box center [87, 284] width 115 height 10
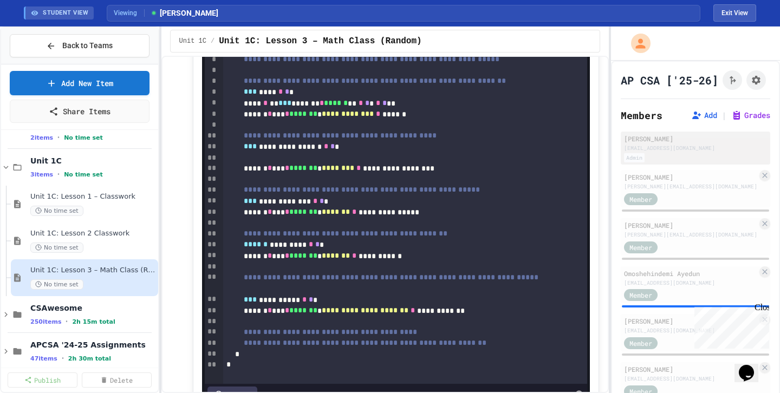
click at [685, 147] on div "[EMAIL_ADDRESS][DOMAIN_NAME]" at bounding box center [695, 148] width 143 height 8
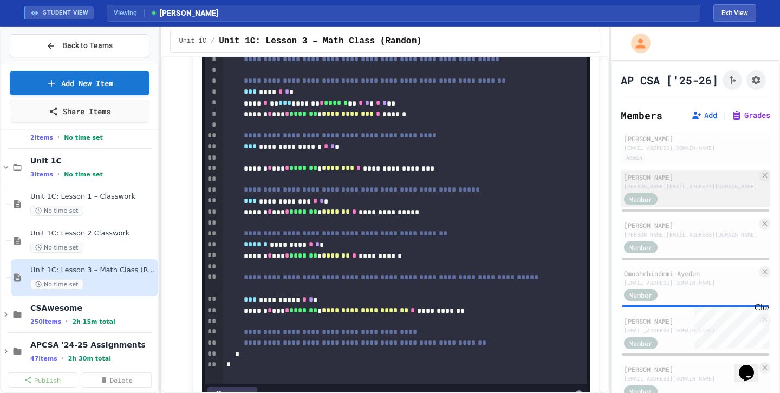
click at [686, 175] on div "[PERSON_NAME]" at bounding box center [690, 177] width 133 height 10
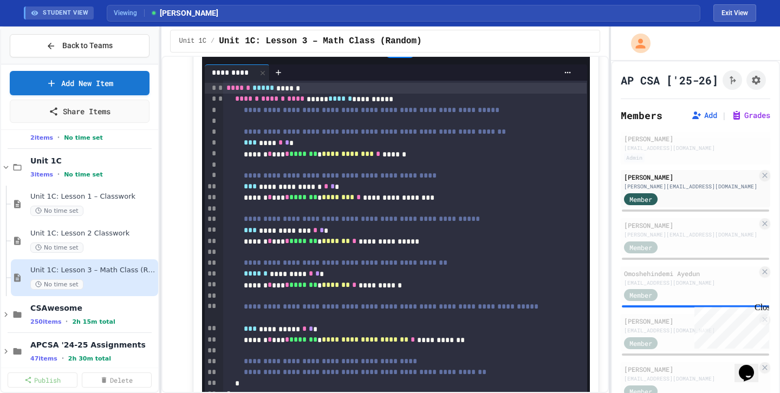
scroll to position [107, 0]
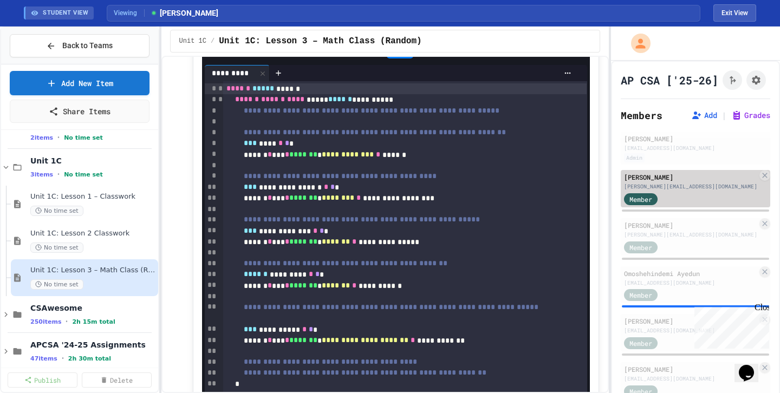
click at [704, 204] on div "Member" at bounding box center [690, 199] width 133 height 14
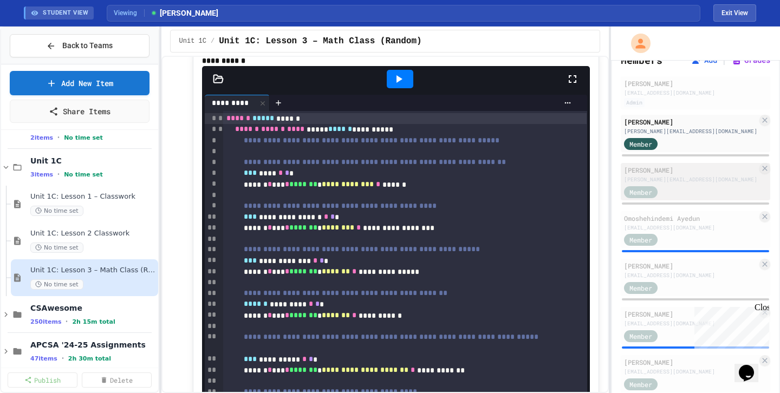
scroll to position [43, 0]
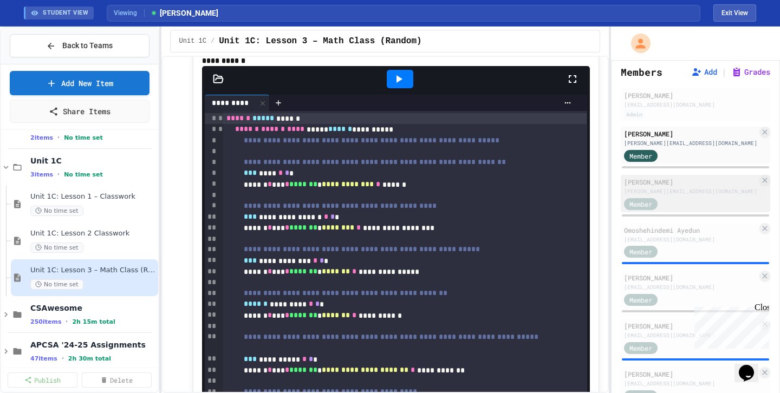
click at [694, 177] on div "[PERSON_NAME]" at bounding box center [690, 182] width 133 height 10
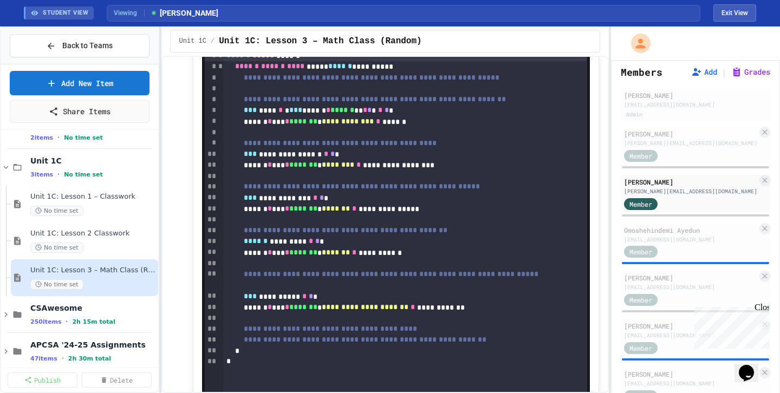
scroll to position [145, 0]
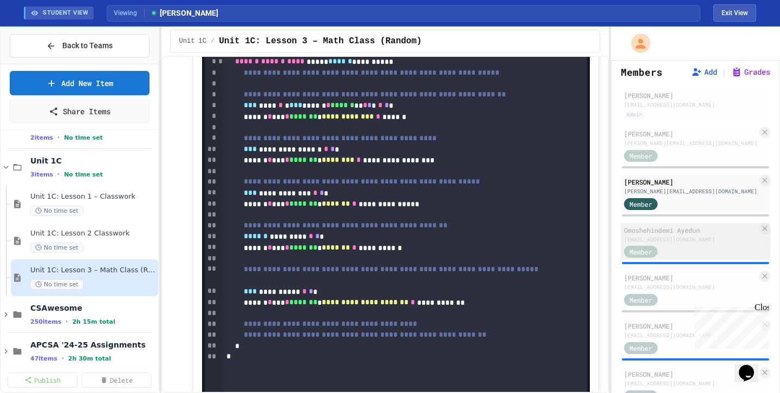
click at [686, 242] on div "[EMAIL_ADDRESS][DOMAIN_NAME]" at bounding box center [690, 240] width 133 height 8
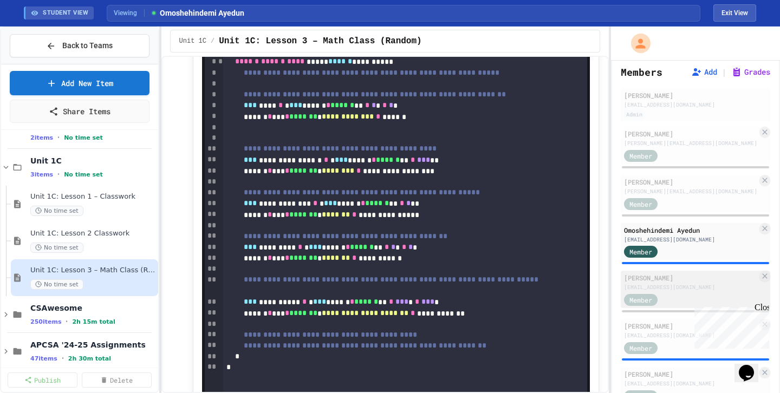
click at [693, 285] on div "[EMAIL_ADDRESS][DOMAIN_NAME]" at bounding box center [690, 287] width 133 height 8
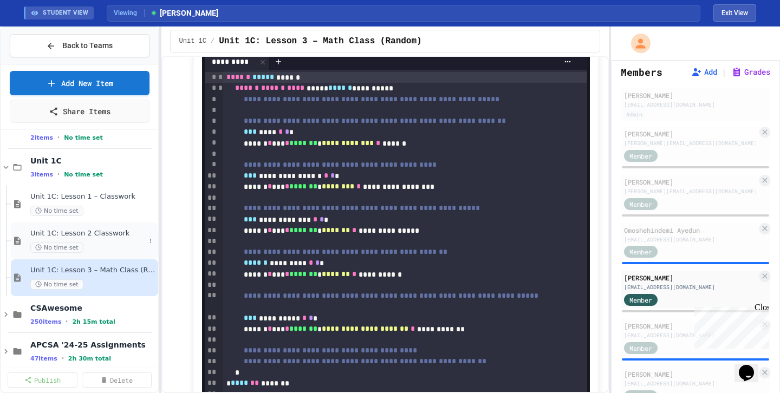
scroll to position [79, 0]
